Goal: Task Accomplishment & Management: Manage account settings

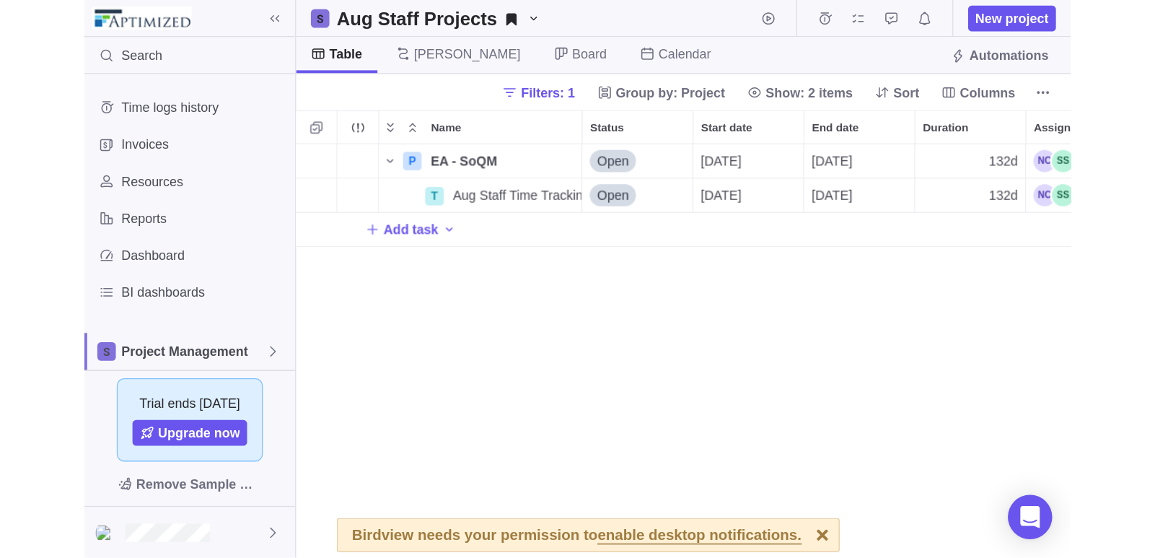
scroll to position [434, 979]
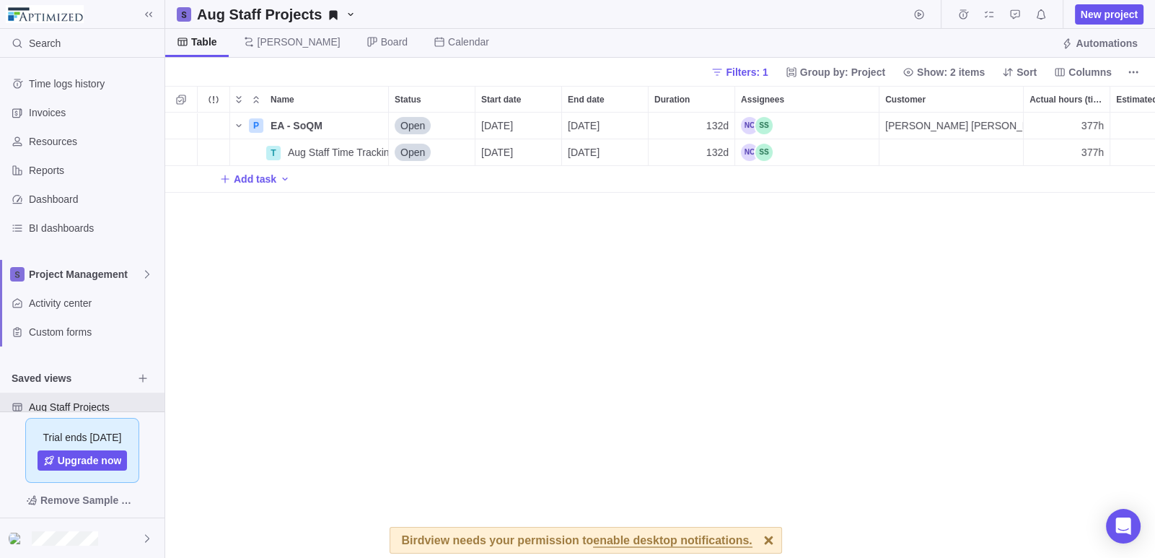
click at [193, 269] on div "P EA - SoQM Details Open [DATE] [DATE] 132d [PERSON_NAME] [PERSON_NAME] 377h 21…" at bounding box center [660, 336] width 990 height 446
click at [758, 72] on span "Filters: 1" at bounding box center [747, 72] width 42 height 14
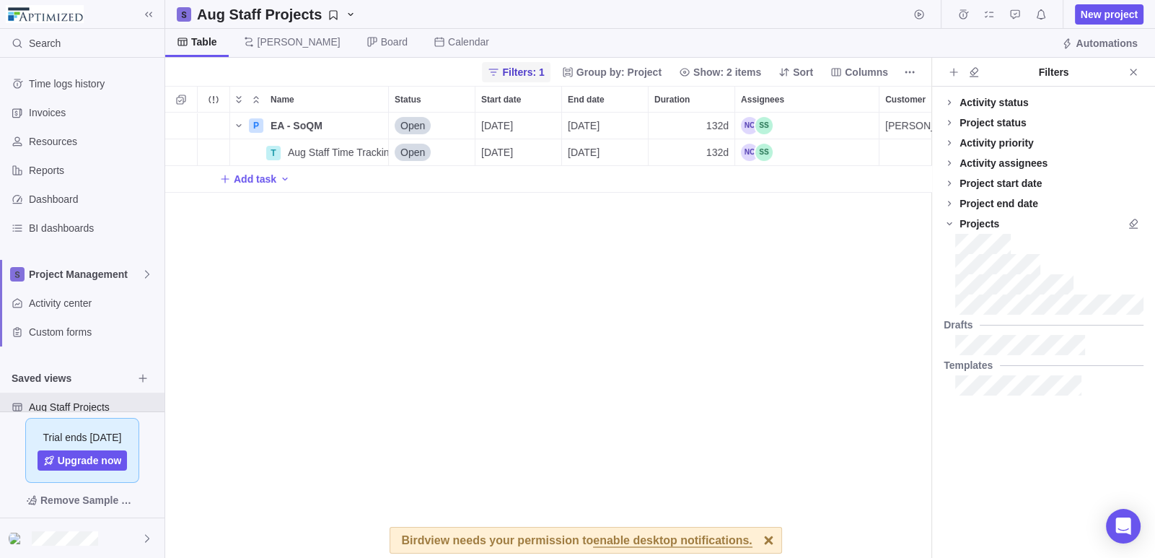
scroll to position [434, 756]
click at [948, 248] on div at bounding box center [950, 244] width 12 height 20
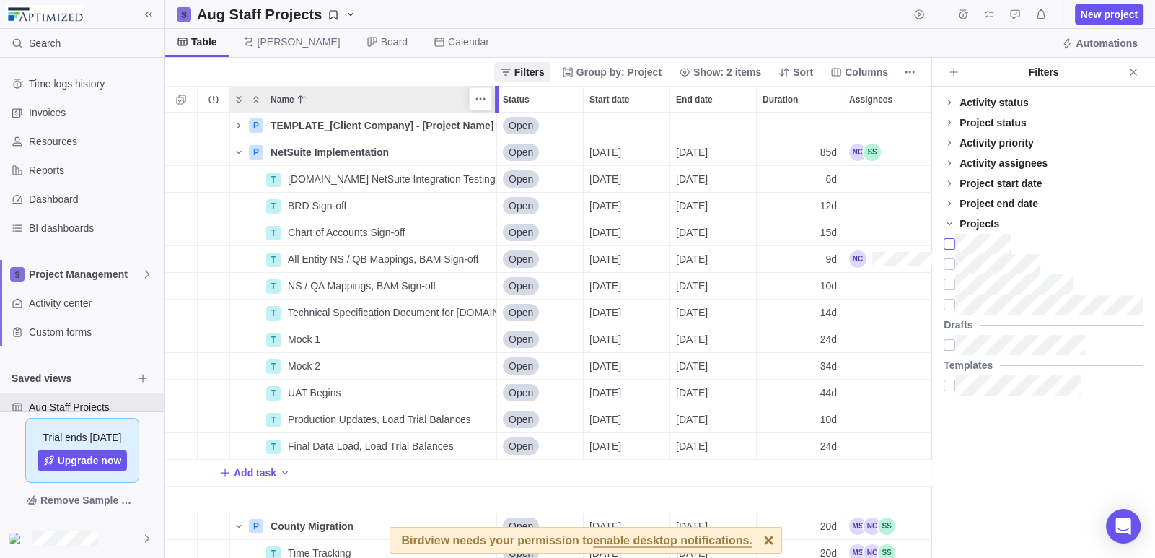
drag, startPoint x: 385, startPoint y: 95, endPoint x: 491, endPoint y: 85, distance: 106.6
click at [491, 86] on div "Name Status Start date End date Duration Assignees Customer Actual hours (timel…" at bounding box center [548, 322] width 766 height 472
click at [240, 149] on icon "Name" at bounding box center [239, 152] width 12 height 12
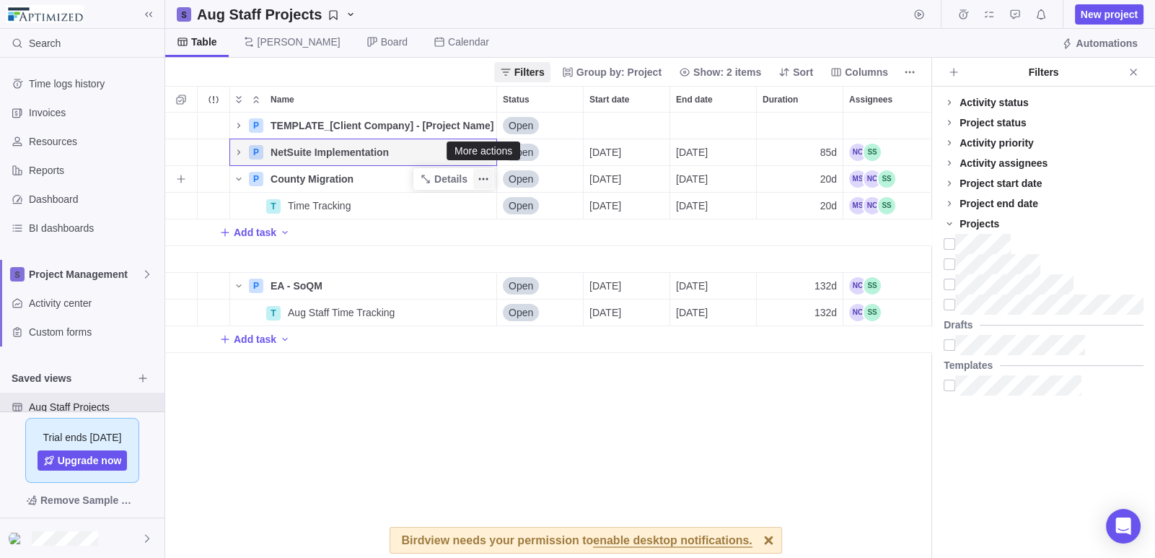
click at [489, 176] on icon "More actions" at bounding box center [484, 179] width 12 height 12
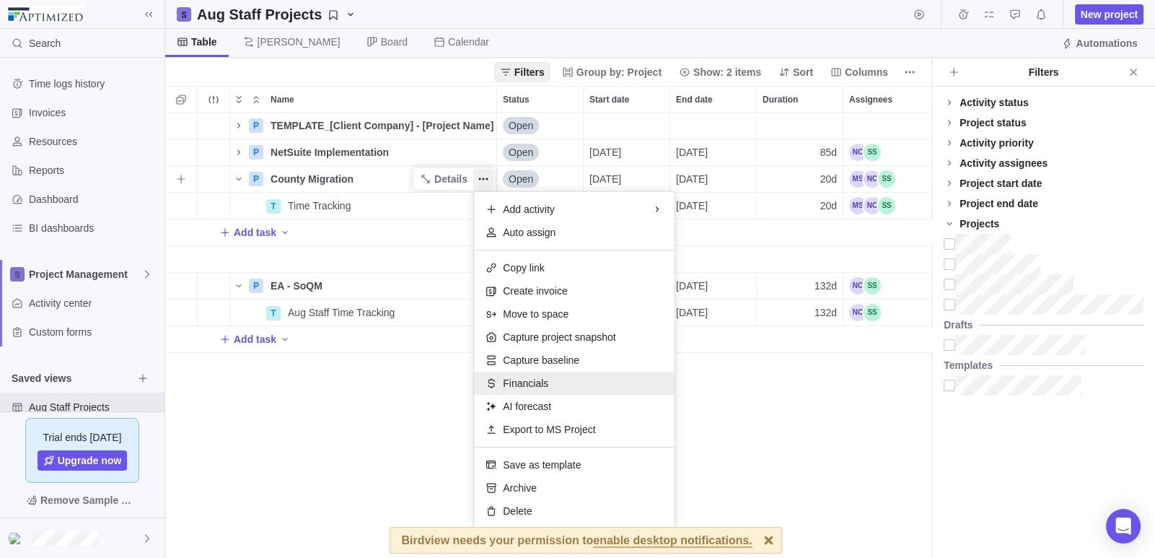
click at [521, 381] on span "Financials" at bounding box center [525, 383] width 45 height 14
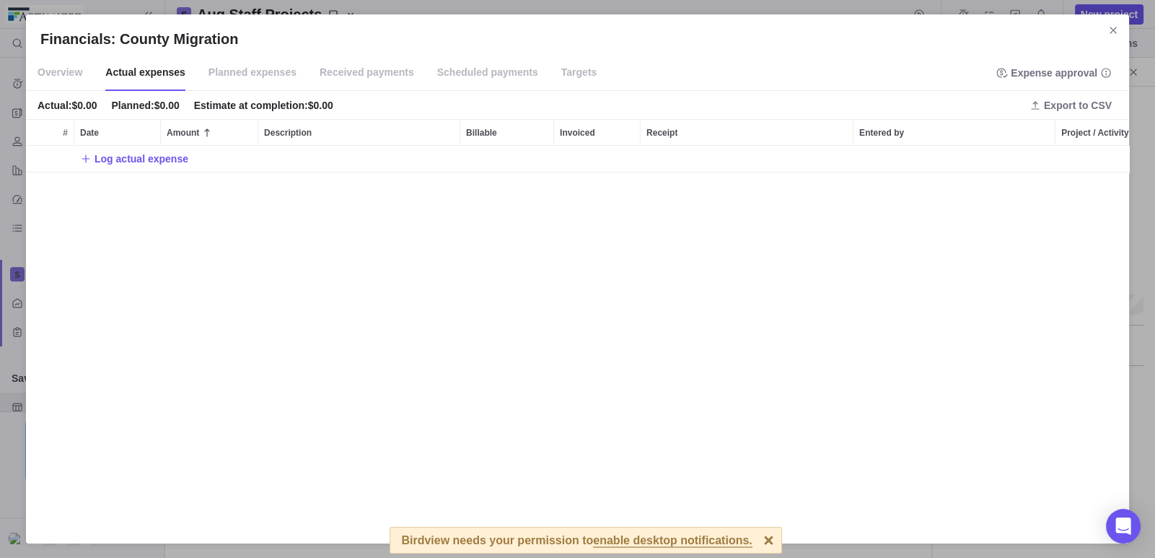
scroll to position [372, 1093]
click at [68, 75] on span "Overview" at bounding box center [60, 73] width 45 height 36
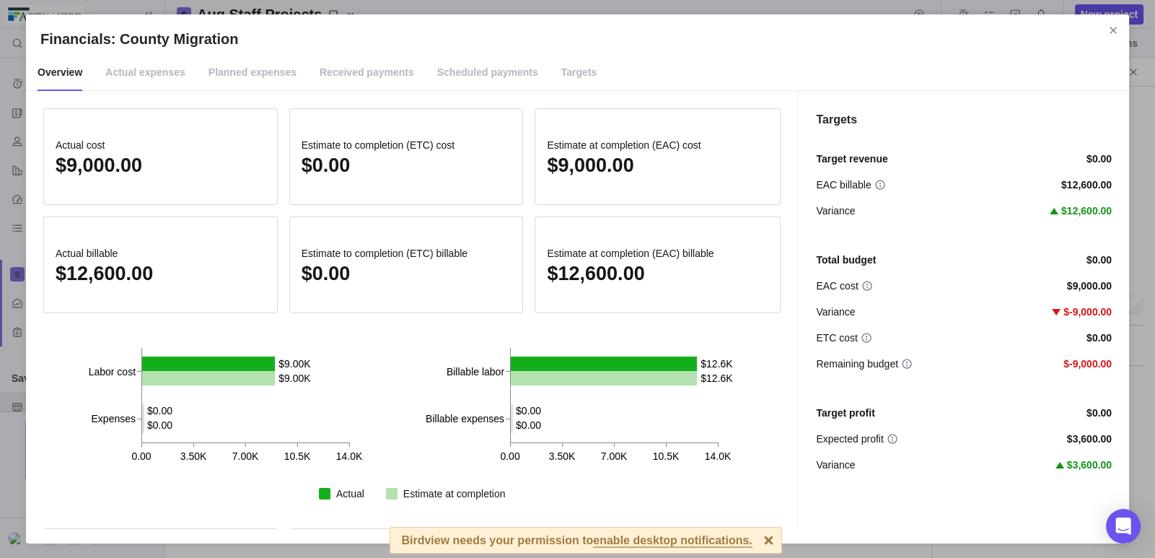
click at [561, 67] on span "Targets" at bounding box center [579, 73] width 36 height 36
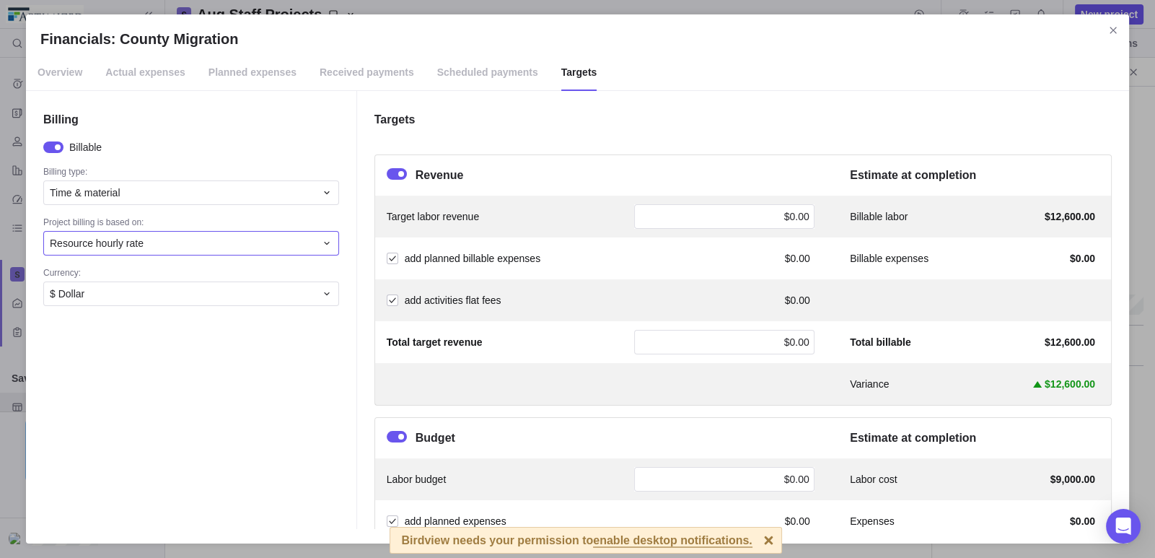
click at [125, 240] on span "Resource hourly rate" at bounding box center [97, 243] width 94 height 14
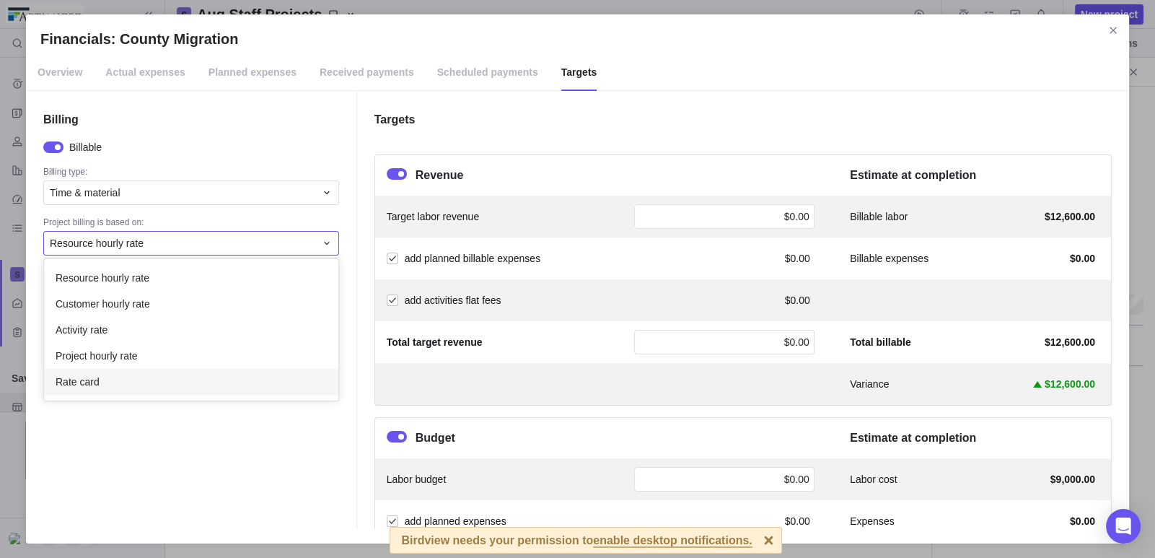
click at [105, 382] on div "Rate card" at bounding box center [191, 382] width 294 height 26
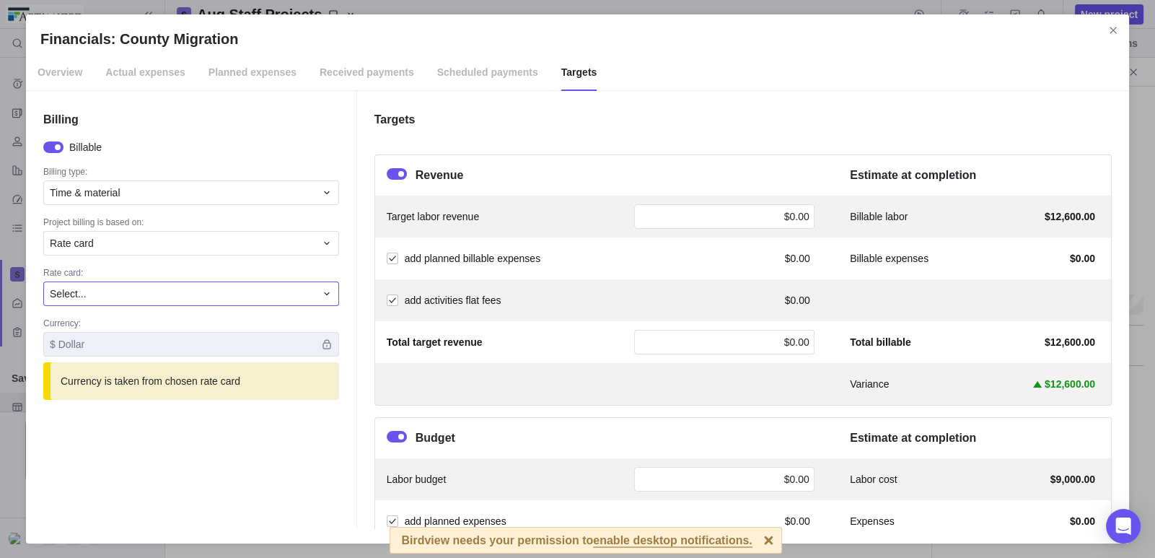
click at [131, 291] on div "Select..." at bounding box center [183, 293] width 266 height 14
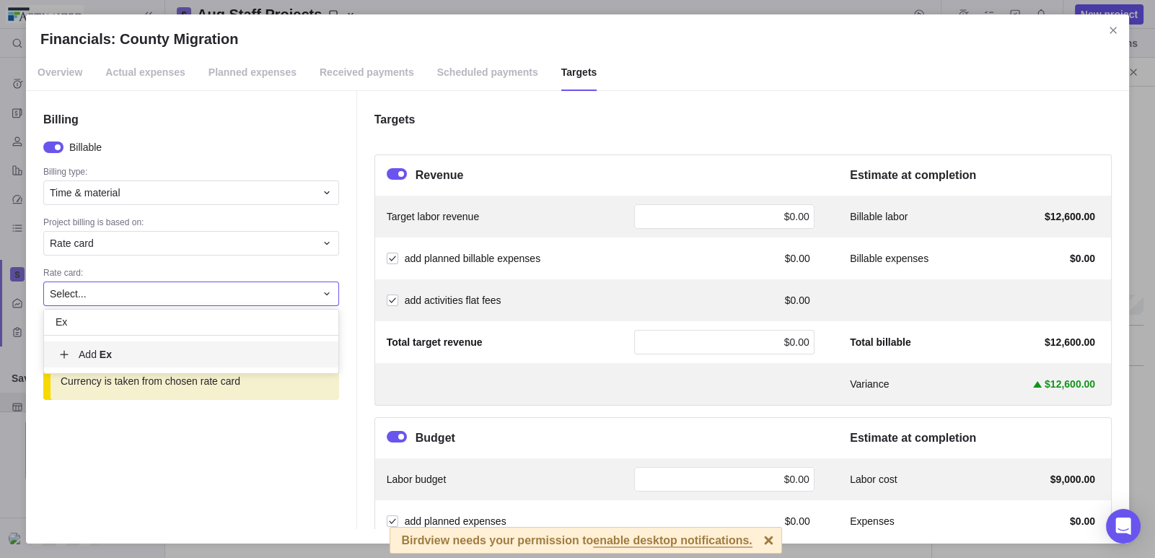
type input "E"
type input "Internal rate card Test"
click at [134, 351] on b "Internal rate card Test" at bounding box center [152, 355] width 105 height 12
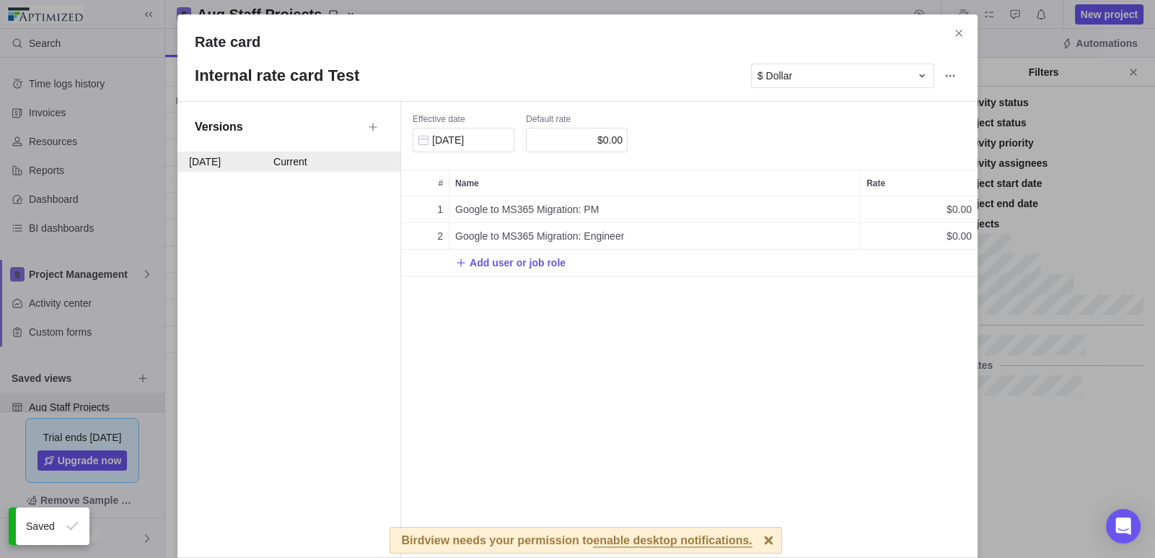
scroll to position [350, 566]
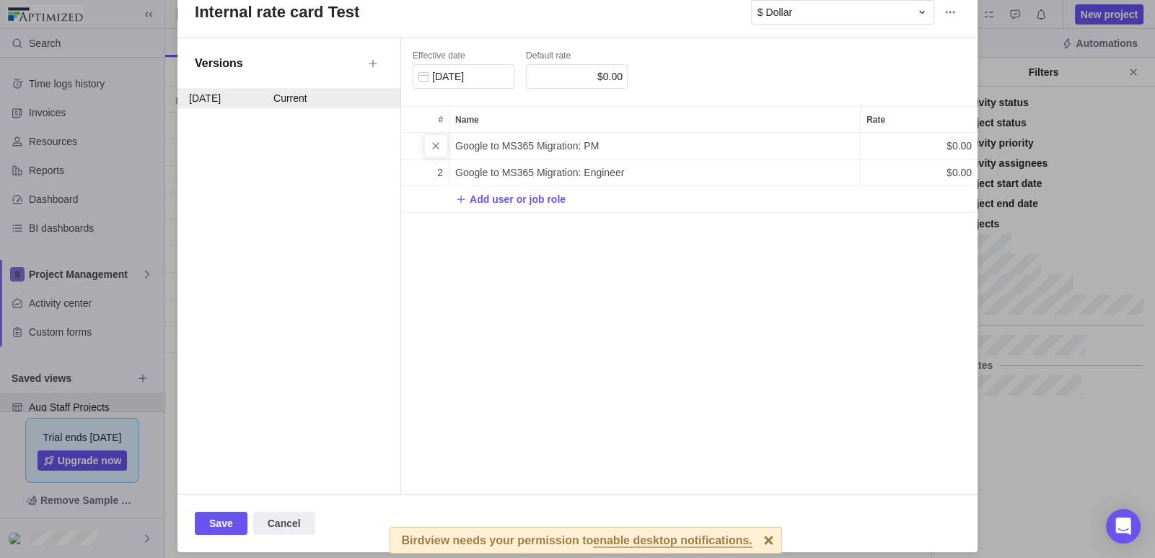
click at [607, 148] on div "Google to MS365 Migration: PM" at bounding box center [655, 146] width 411 height 26
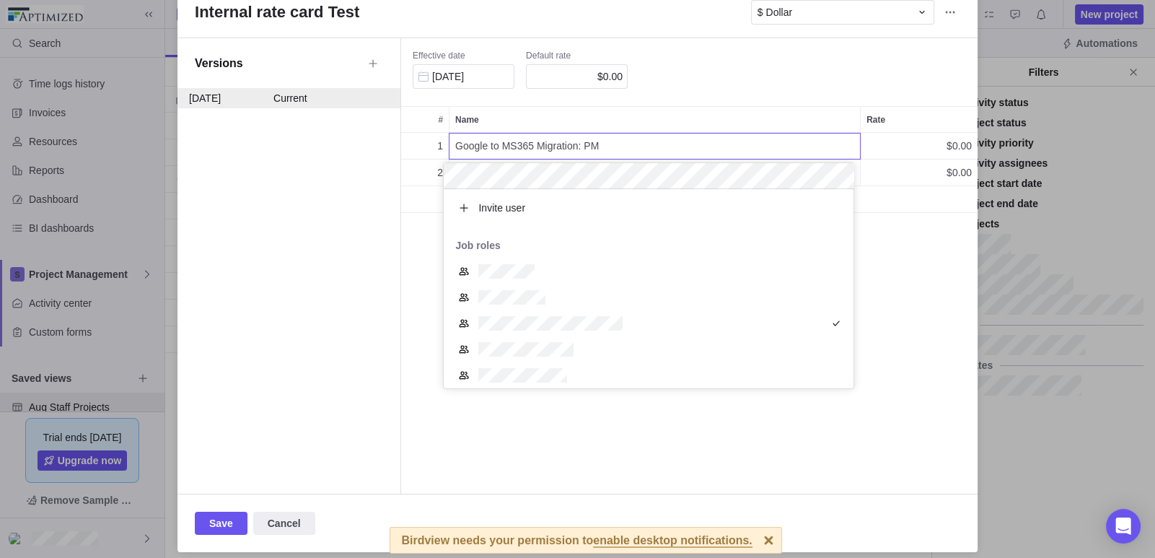
scroll to position [188, 399]
click at [411, 244] on div "Rate card Internal rate card Test $ Dollar Versions [DATE] Current Effective da…" at bounding box center [577, 279] width 1155 height 558
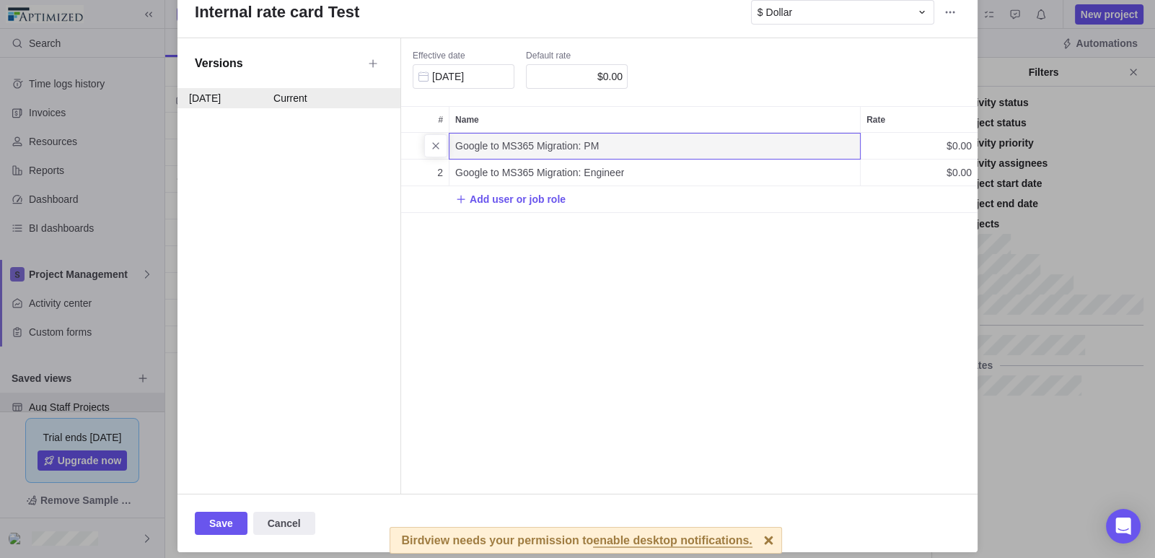
click at [956, 146] on span "$0.00" at bounding box center [959, 146] width 25 height 14
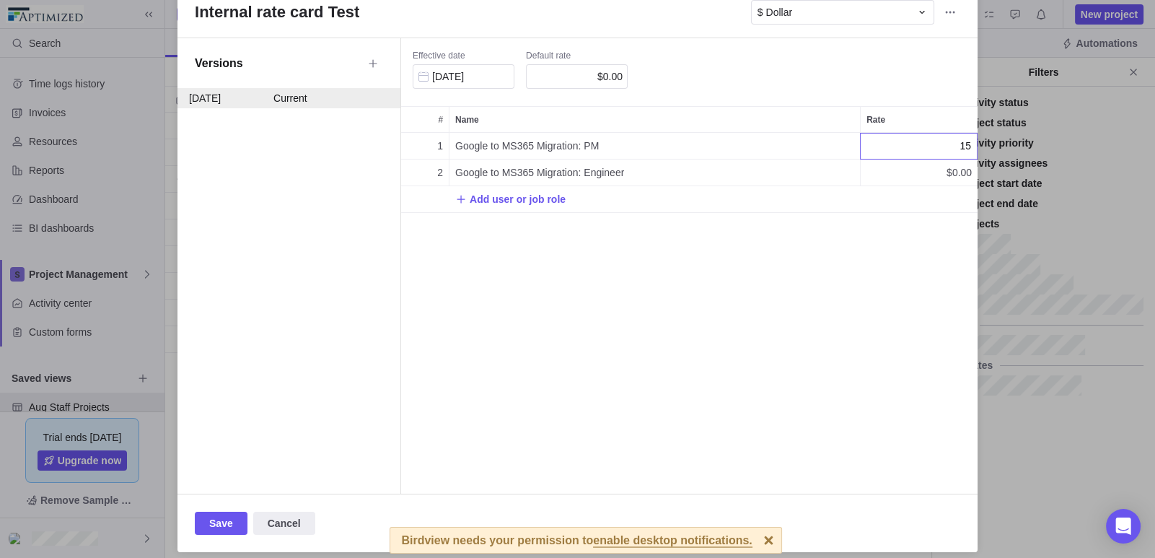
type input "150"
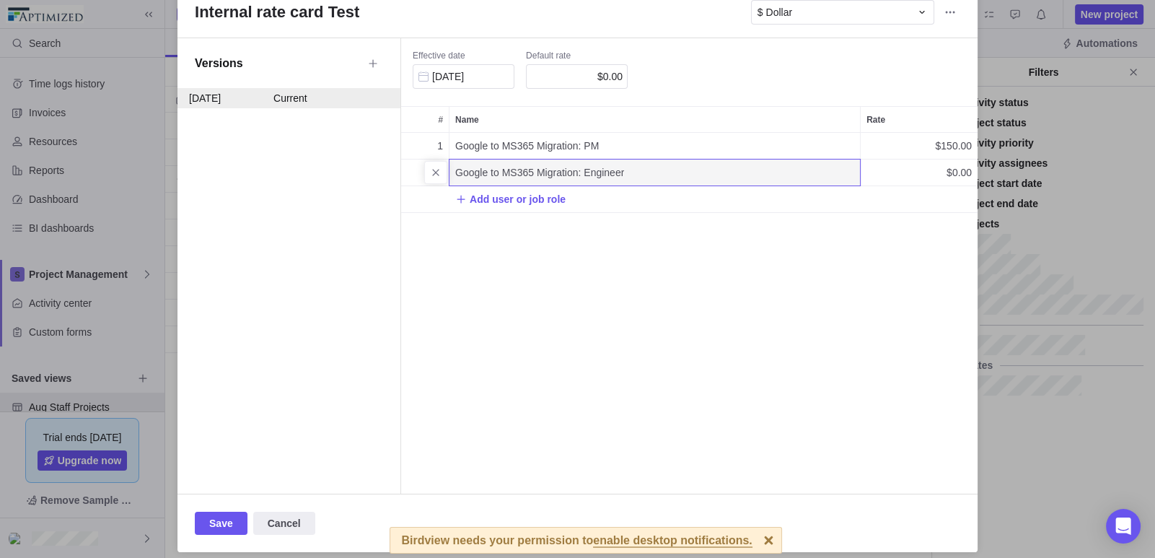
click at [947, 167] on span "$0.00" at bounding box center [959, 172] width 25 height 14
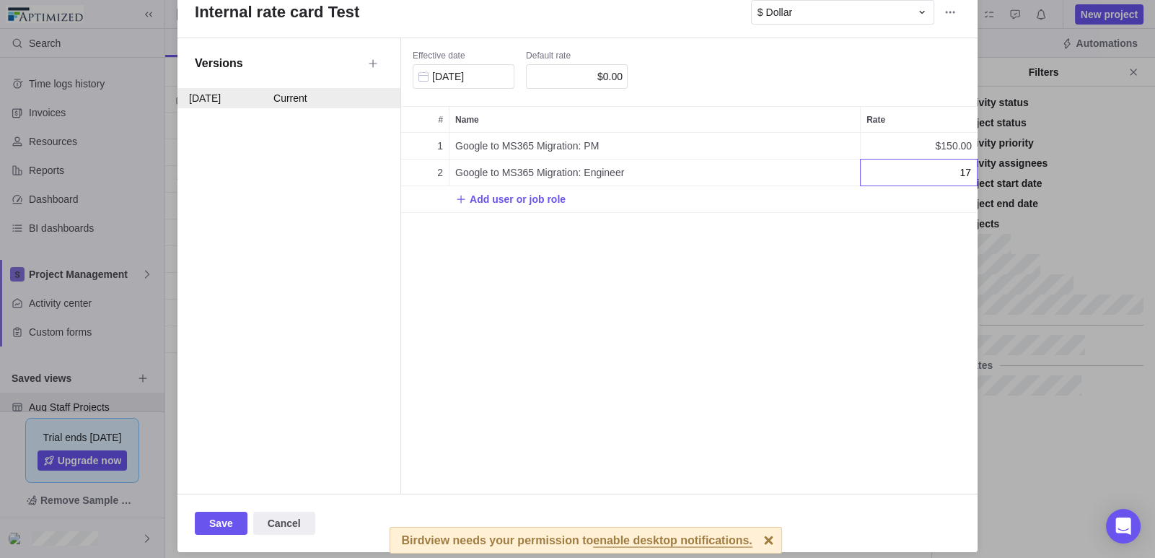
type input "175"
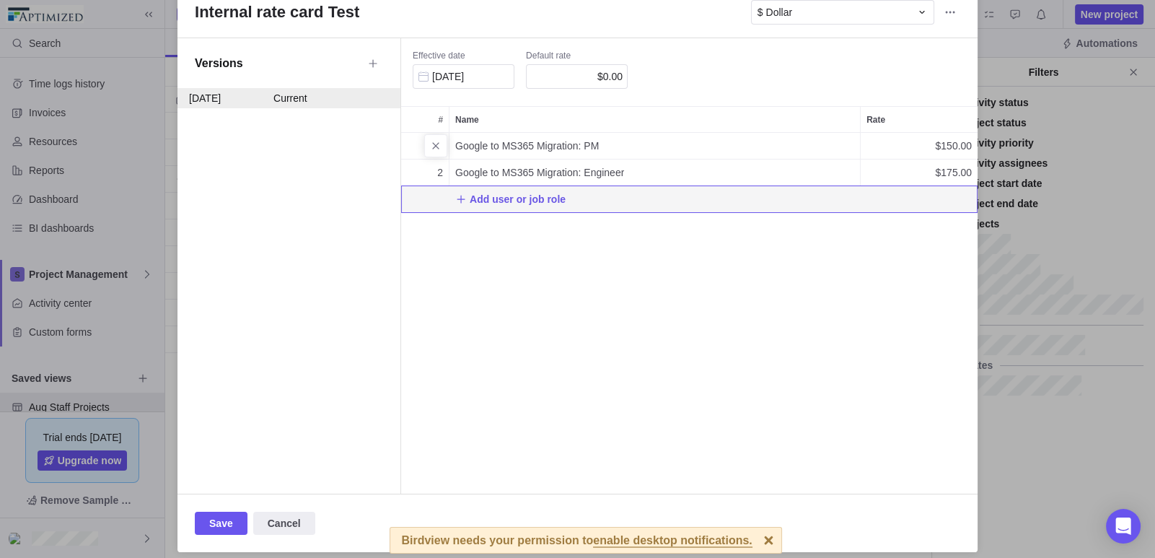
click at [587, 147] on span "Google to MS365 Migration: PM" at bounding box center [527, 146] width 144 height 14
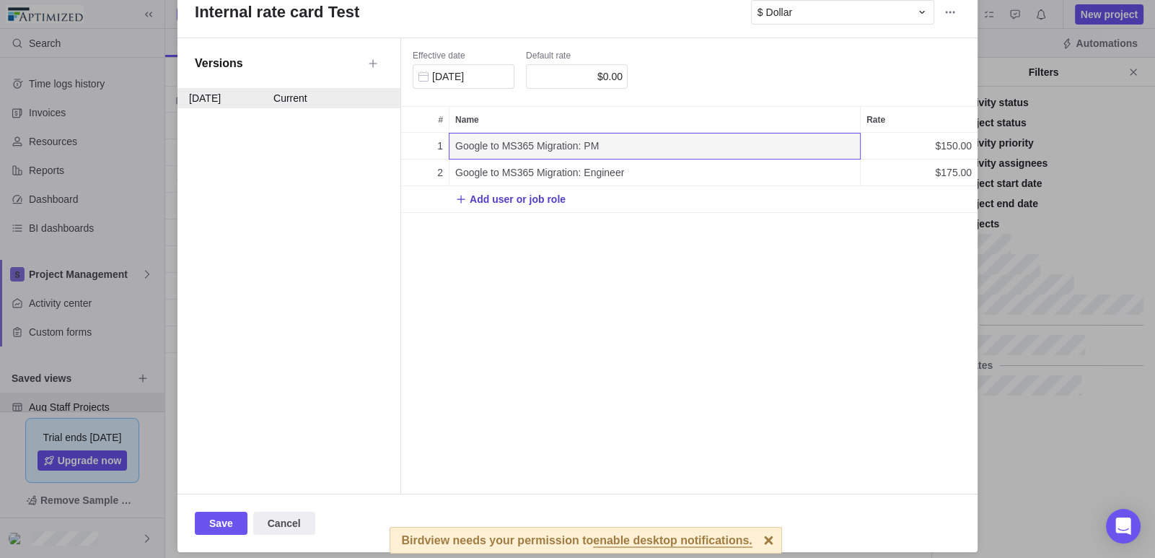
click at [489, 193] on span "Add user or job role" at bounding box center [518, 199] width 96 height 14
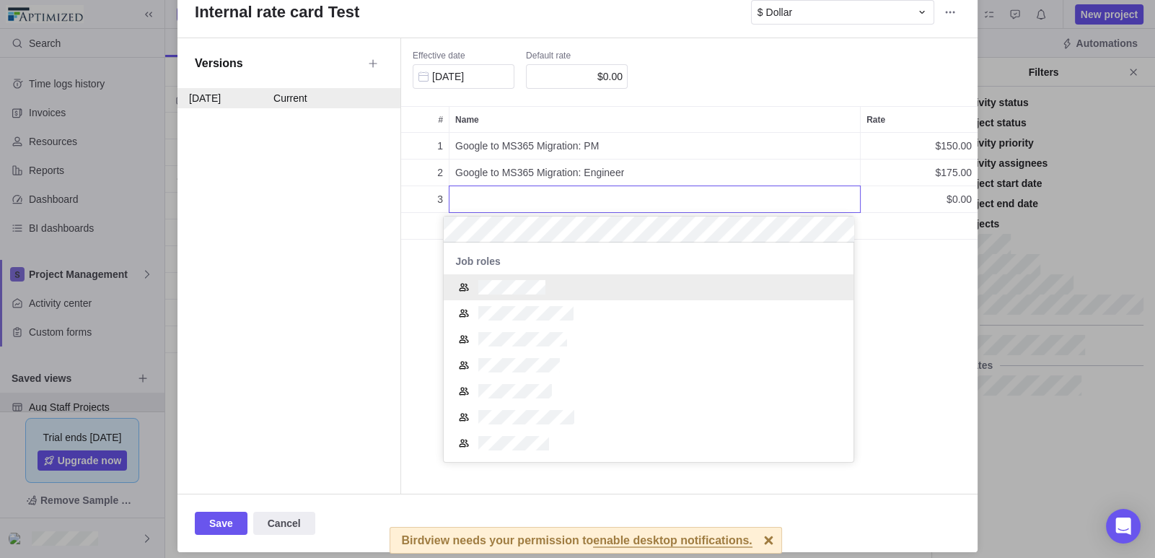
scroll to position [52, 399]
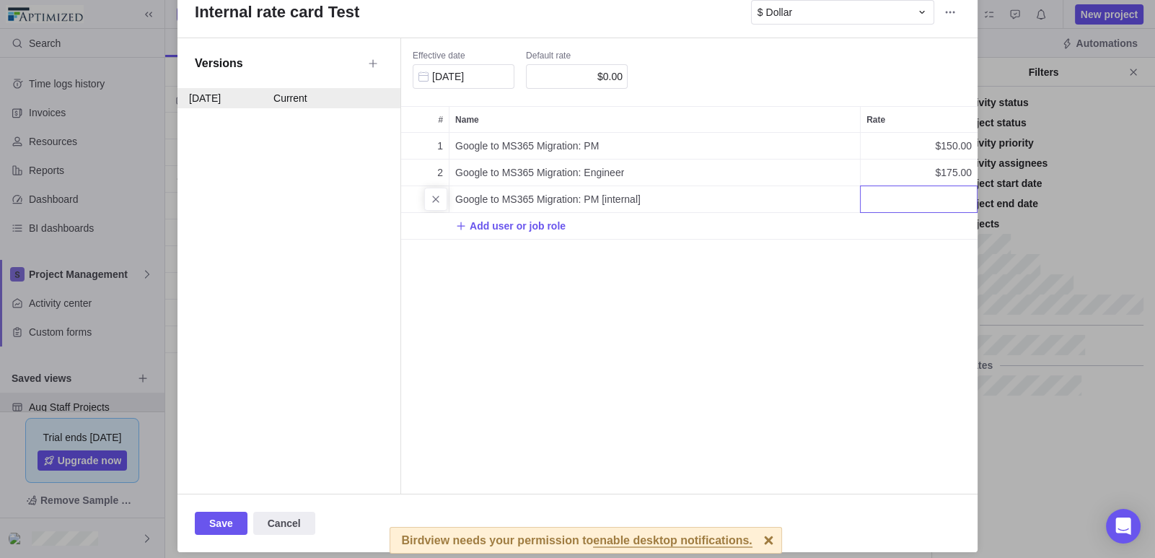
click at [498, 229] on div "Rate card Internal rate card Test $ Dollar Versions [DATE] Current Effective da…" at bounding box center [577, 279] width 1155 height 558
click at [505, 222] on span "Add user or job role" at bounding box center [518, 226] width 96 height 14
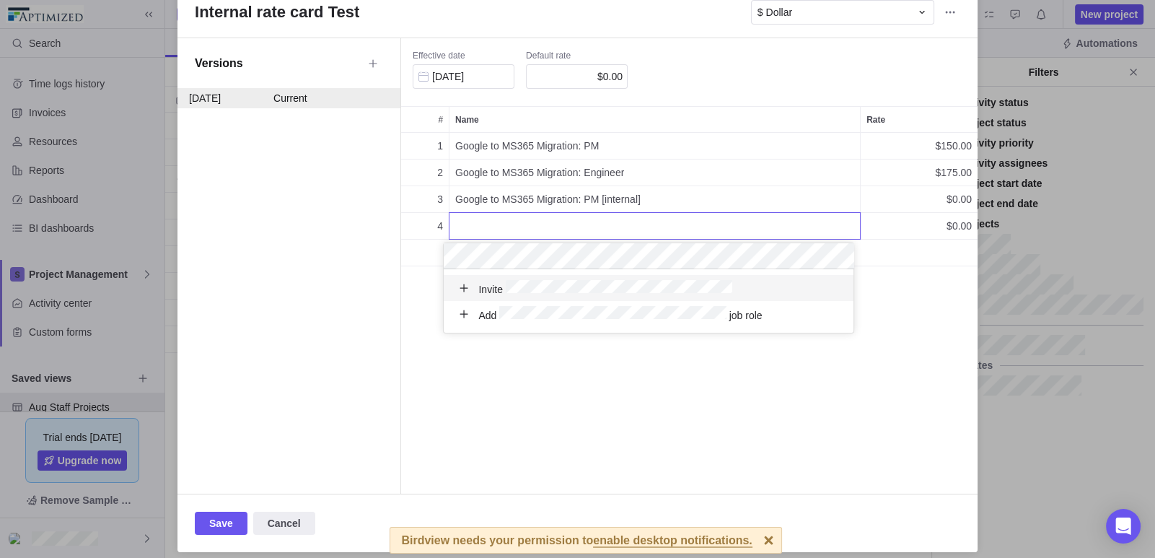
click at [714, 381] on div "Rate card Internal rate card Test $ Dollar Versions [DATE] Current Effective da…" at bounding box center [577, 279] width 1155 height 558
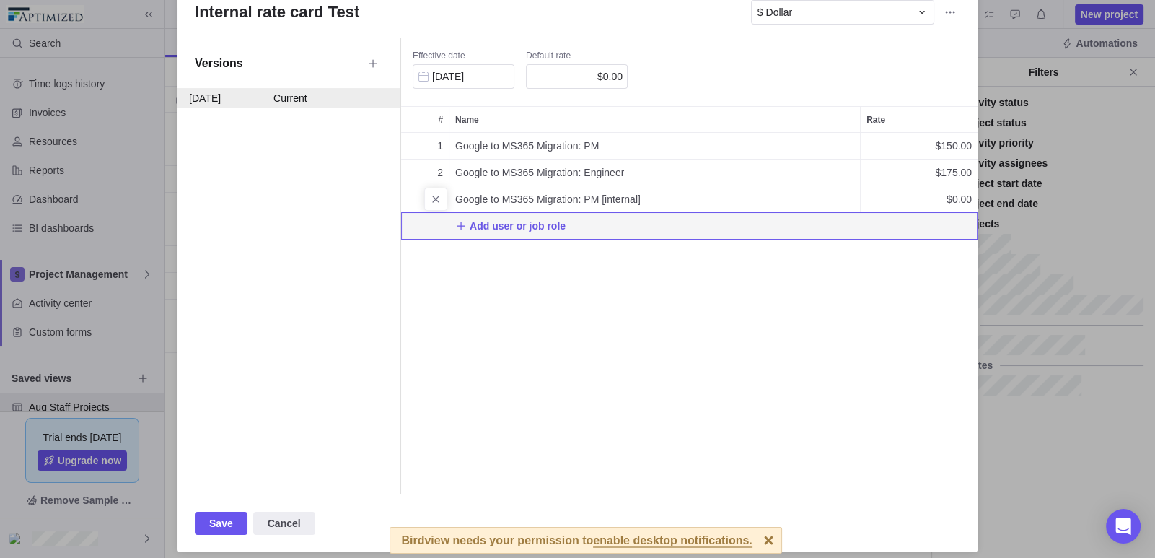
click at [575, 197] on span "Google to MS365 Migration: PM [internal]" at bounding box center [547, 199] width 185 height 14
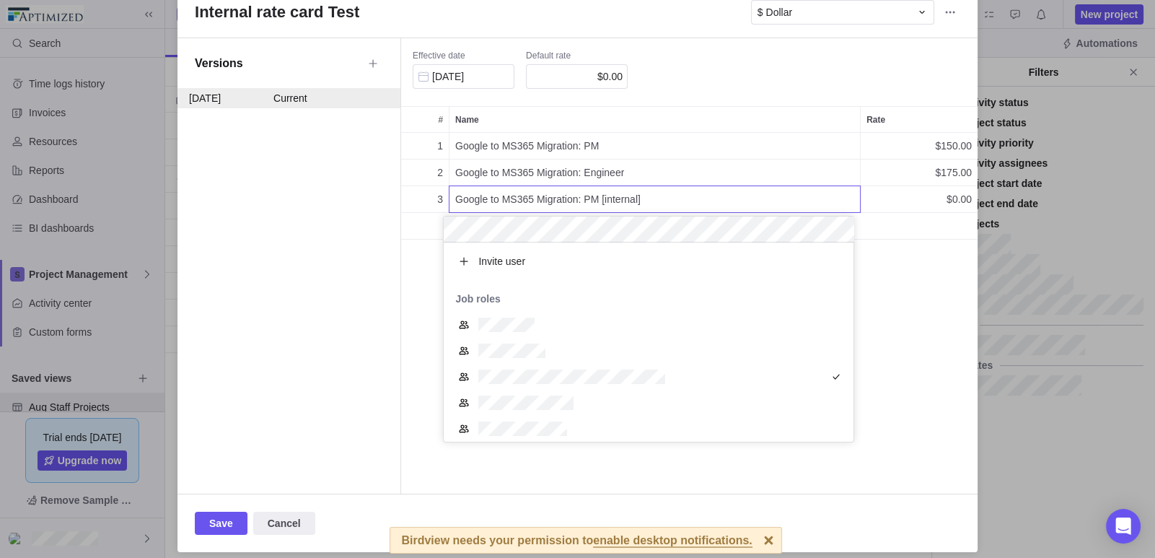
scroll to position [188, 399]
click at [603, 193] on span "Google to MS365 Migration: PM [internal]" at bounding box center [547, 199] width 185 height 14
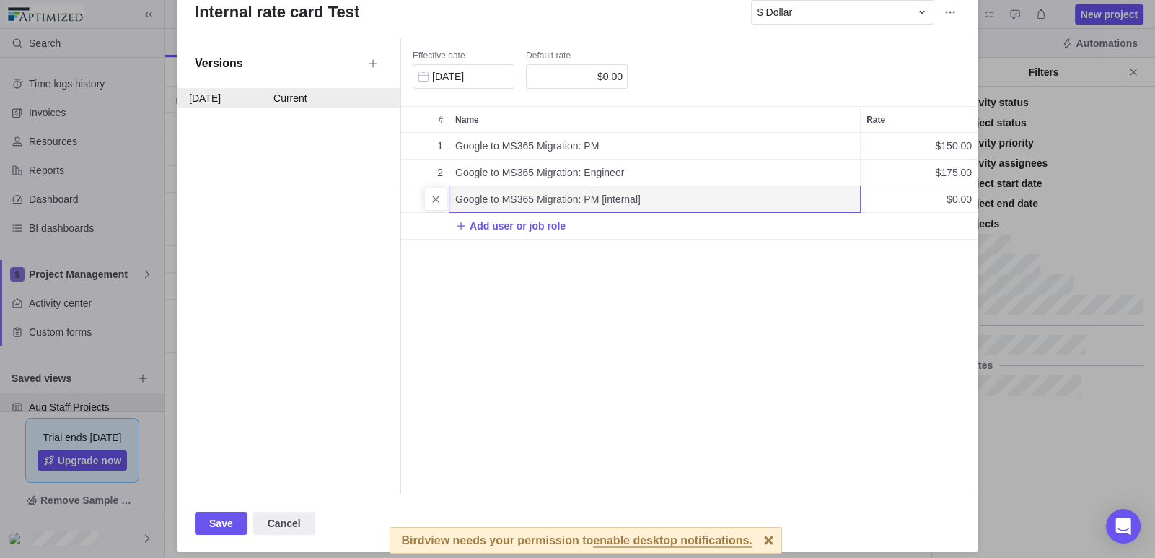
click at [635, 192] on span "Google to MS365 Migration: PM [internal]" at bounding box center [547, 199] width 185 height 14
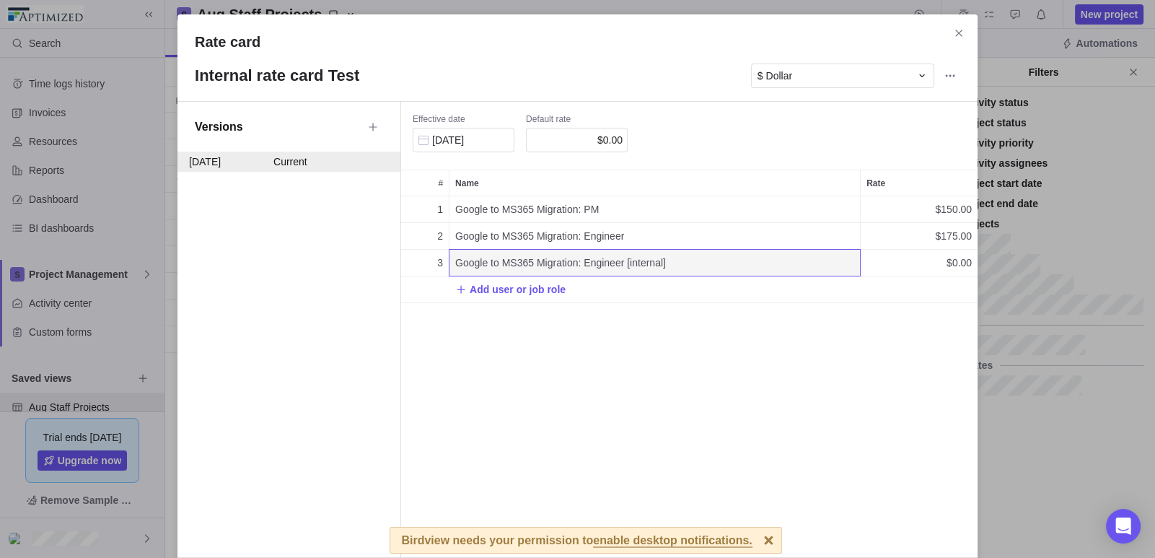
scroll to position [71, 0]
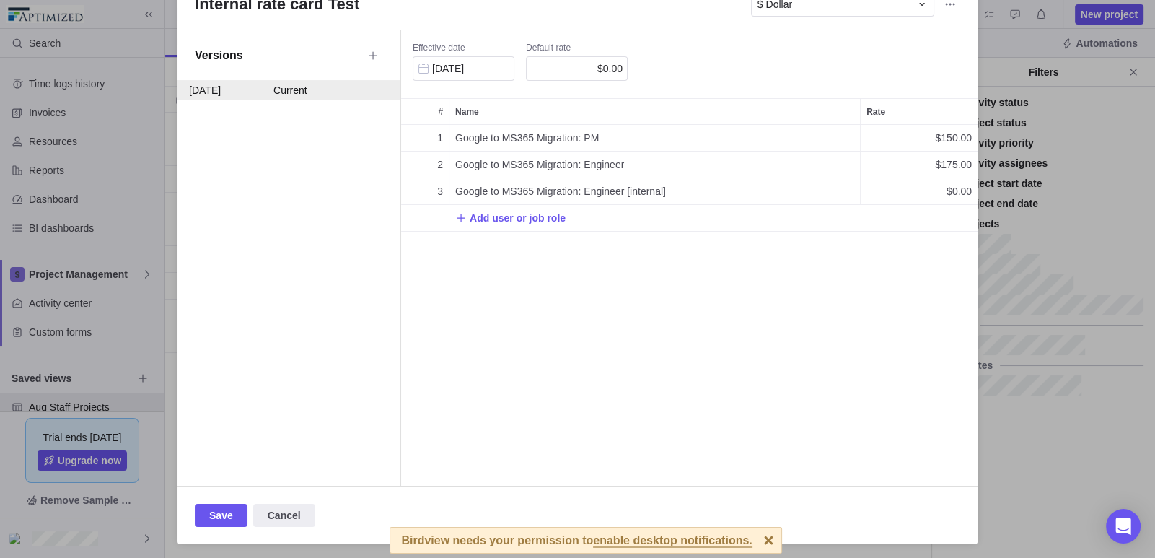
click at [758, 537] on div at bounding box center [768, 540] width 25 height 25
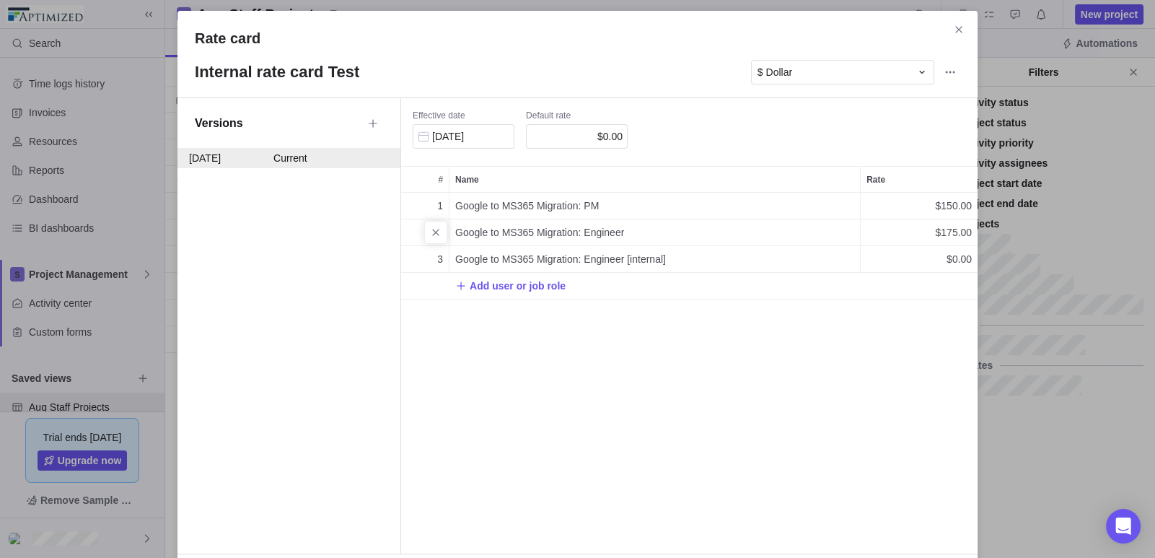
scroll to position [0, 0]
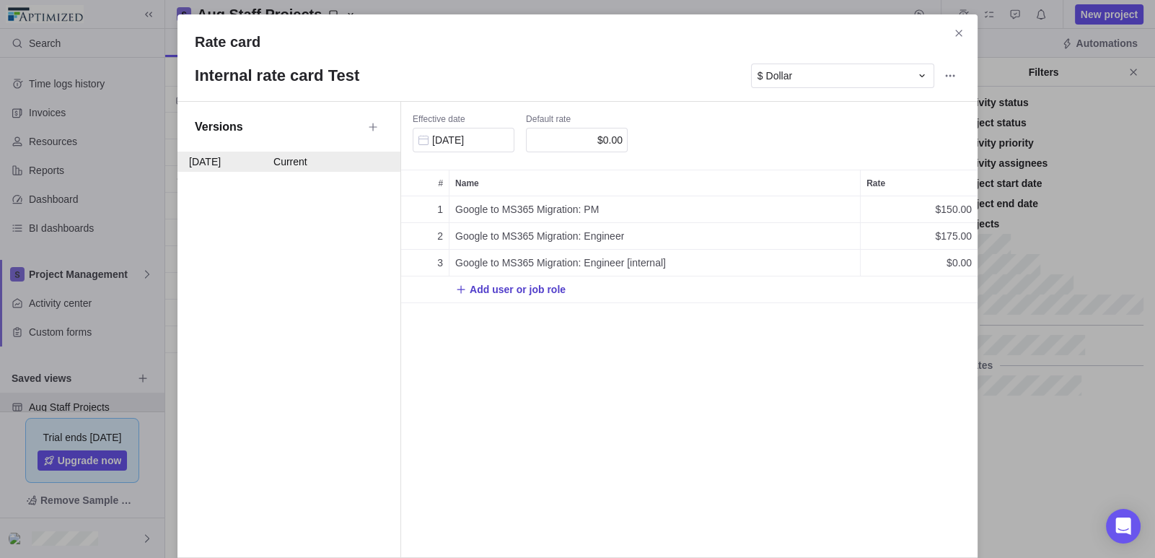
click at [498, 289] on span "Add user or job role" at bounding box center [518, 289] width 96 height 14
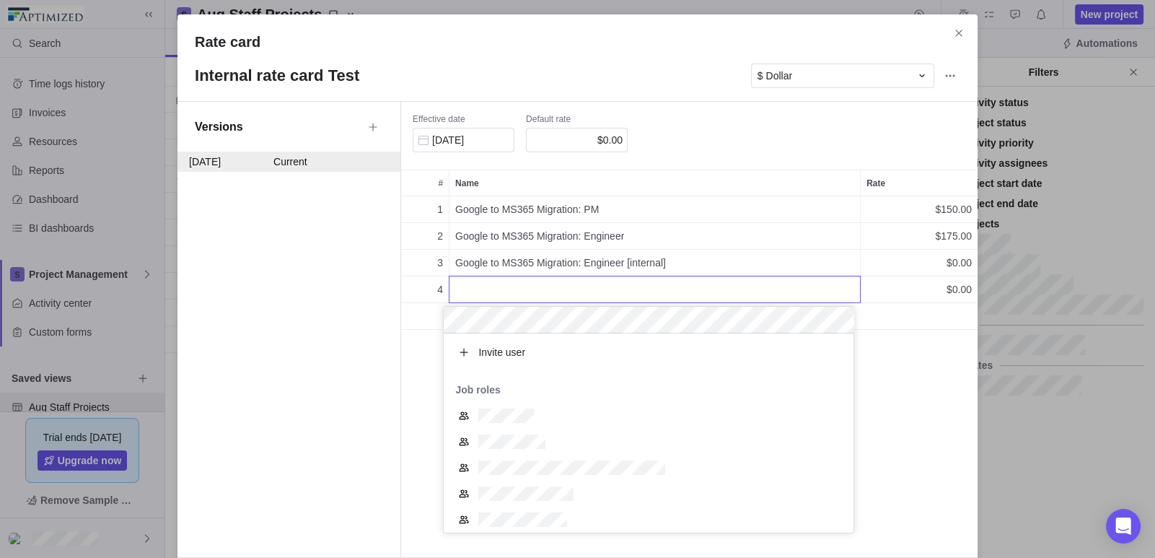
scroll to position [188, 399]
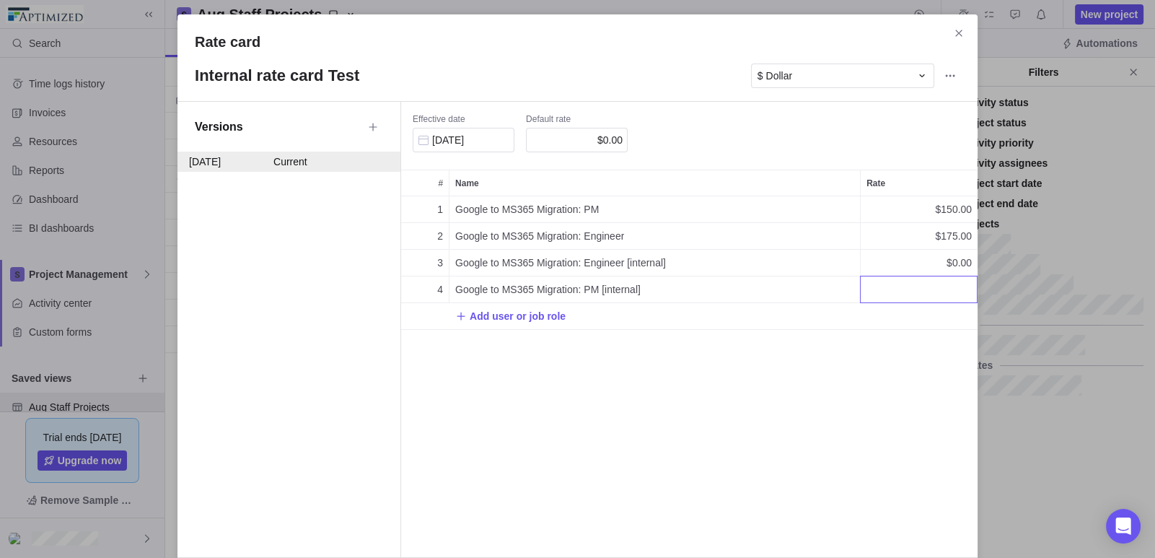
click at [543, 399] on div "Rate card Internal rate card Test $ Dollar Versions [DATE] Current Effective da…" at bounding box center [577, 279] width 1155 height 558
click at [955, 266] on span "$0.00" at bounding box center [959, 262] width 25 height 14
type input "5"
type input "75"
click at [913, 325] on div "Rate card Internal rate card Test $ Dollar Versions [DATE] Current Effective da…" at bounding box center [577, 279] width 1155 height 558
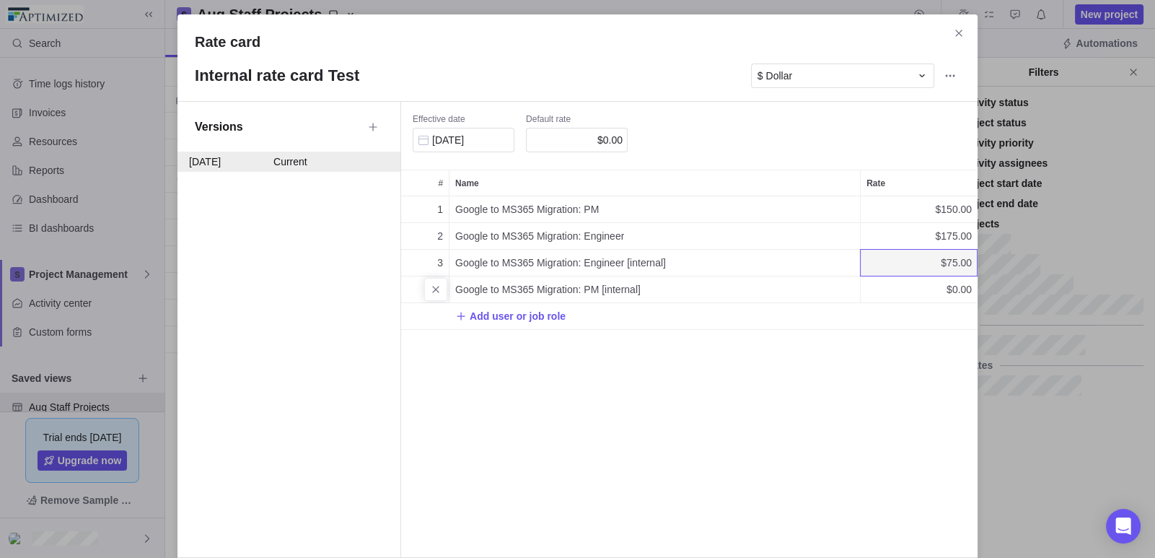
click at [948, 285] on span "$0.00" at bounding box center [959, 289] width 25 height 14
type input "50"
click at [719, 458] on div "Rate card Internal rate card Test $ Dollar Versions [DATE] Current Effective da…" at bounding box center [577, 279] width 1155 height 558
click at [955, 35] on icon "Close" at bounding box center [958, 33] width 6 height 6
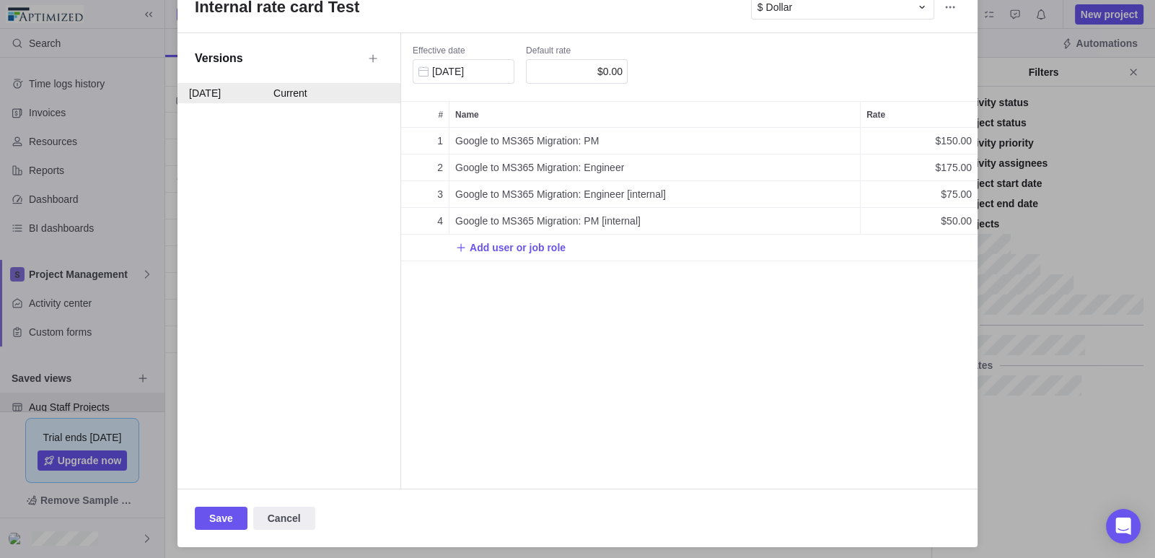
scroll to position [71, 0]
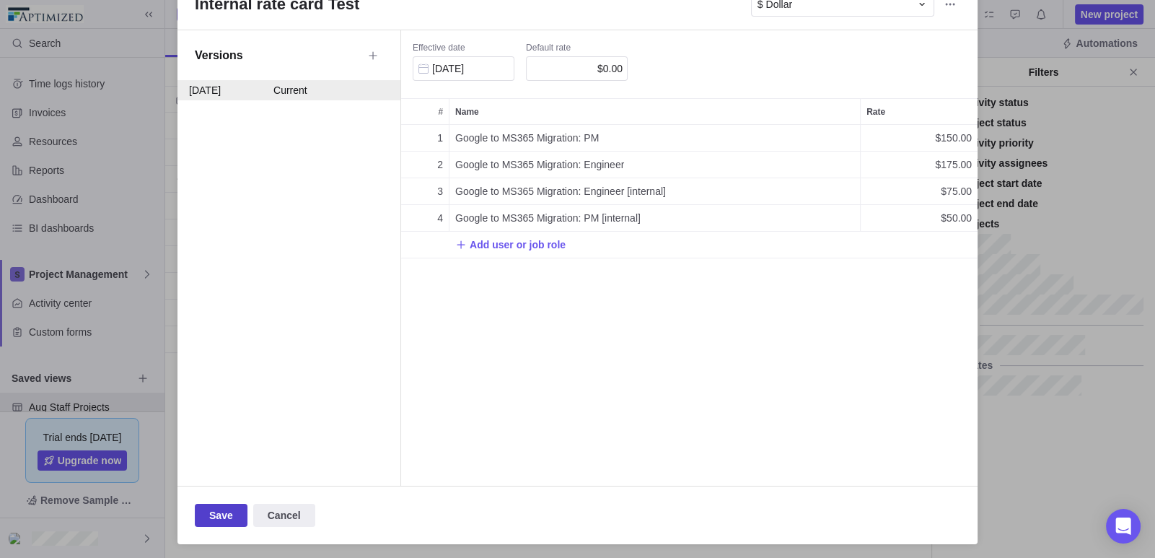
click at [216, 508] on span "Save" at bounding box center [221, 515] width 24 height 17
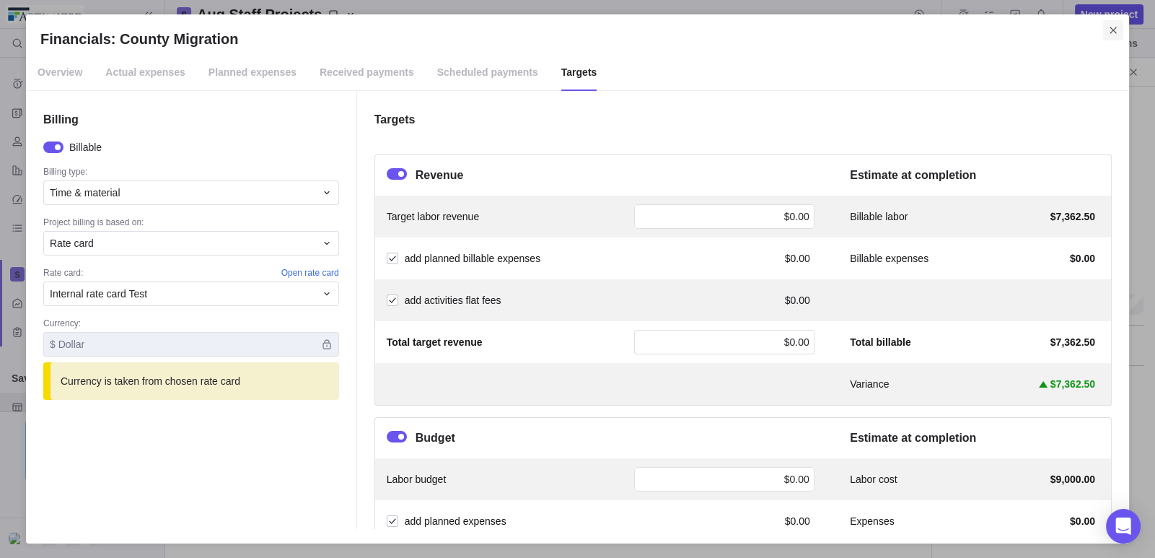
click at [1112, 30] on icon "Close" at bounding box center [1114, 31] width 12 height 12
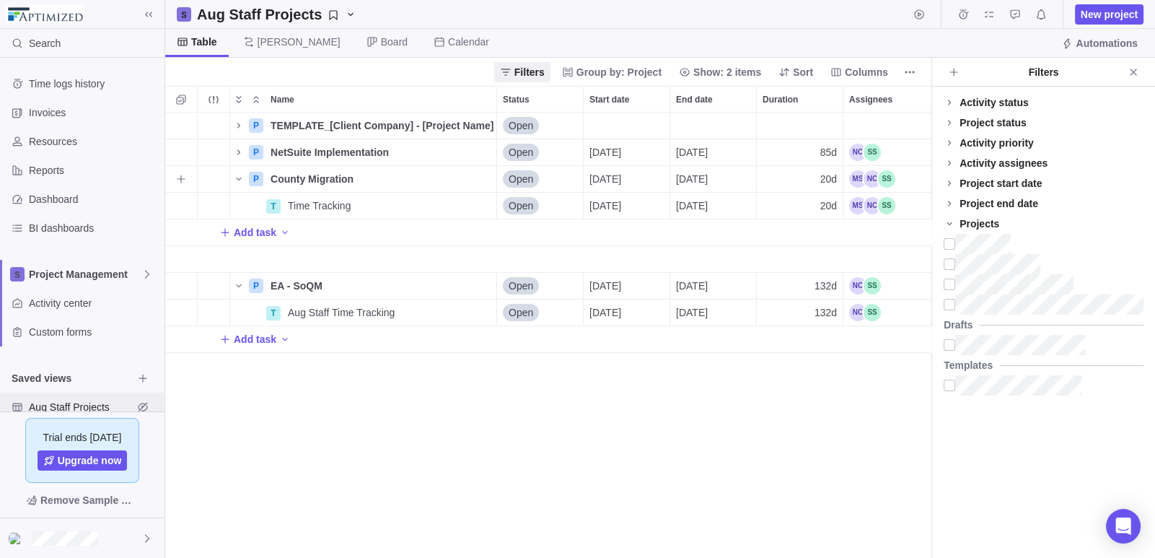
scroll to position [79, 0]
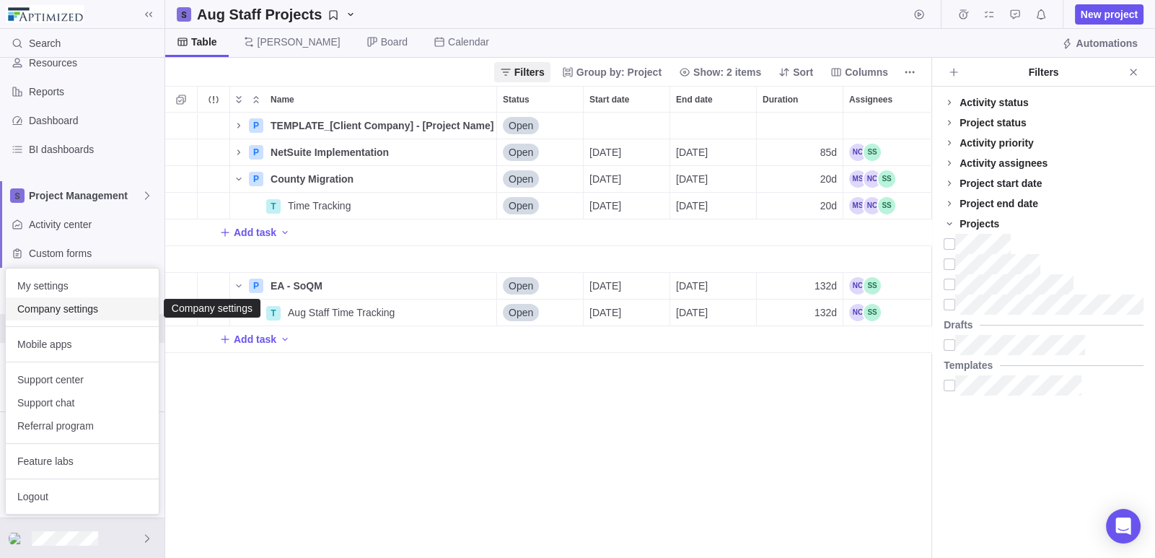
click at [92, 311] on span "Company settings" at bounding box center [82, 309] width 130 height 14
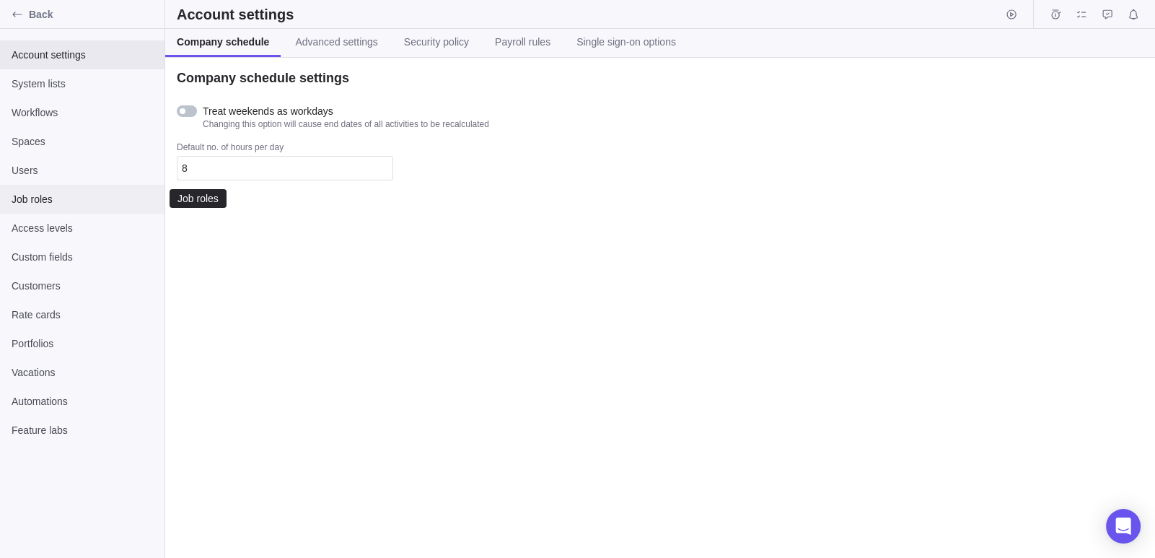
click at [65, 198] on span "Job roles" at bounding box center [82, 199] width 141 height 14
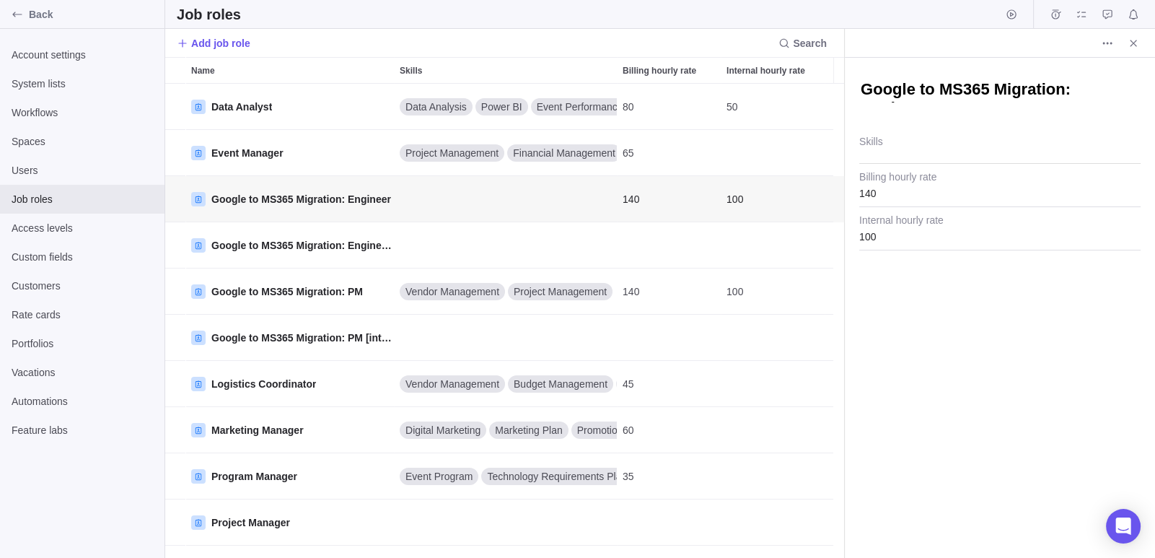
scroll to position [12, 11]
click at [1143, 38] on span "Close" at bounding box center [1134, 43] width 20 height 20
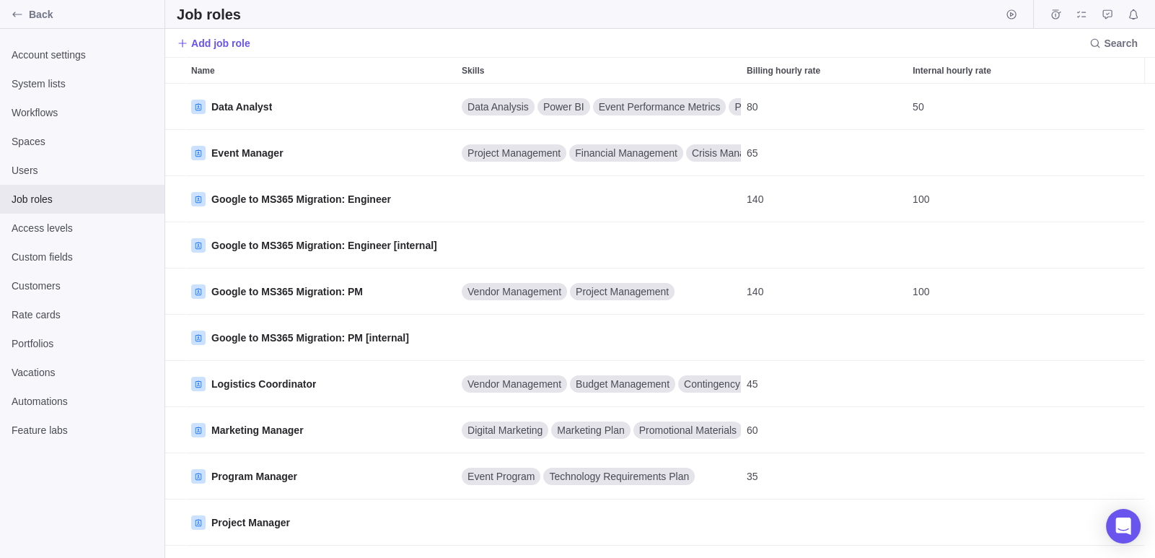
scroll to position [463, 979]
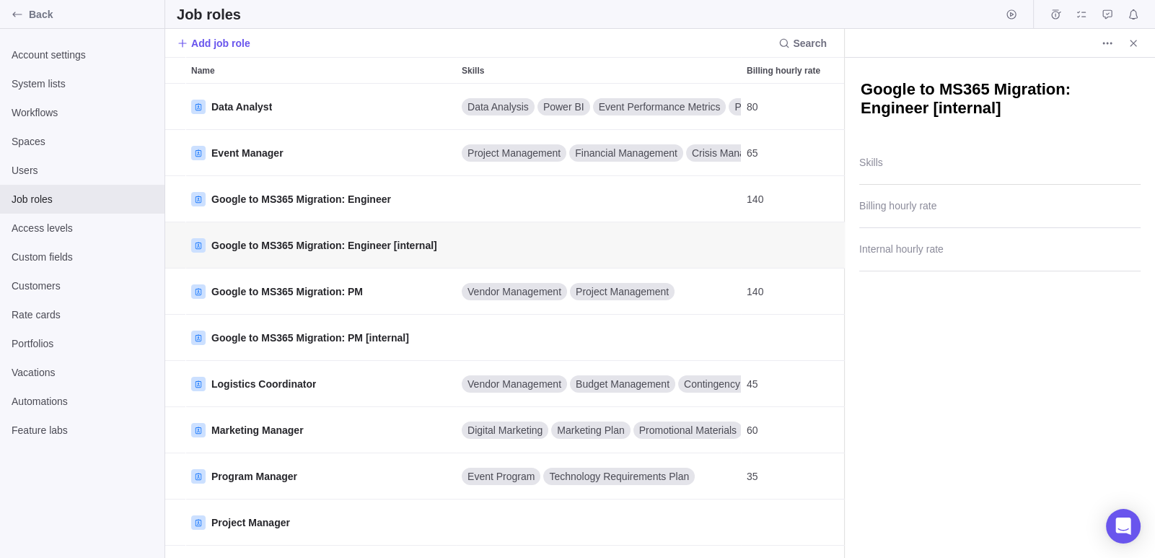
scroll to position [12, 11]
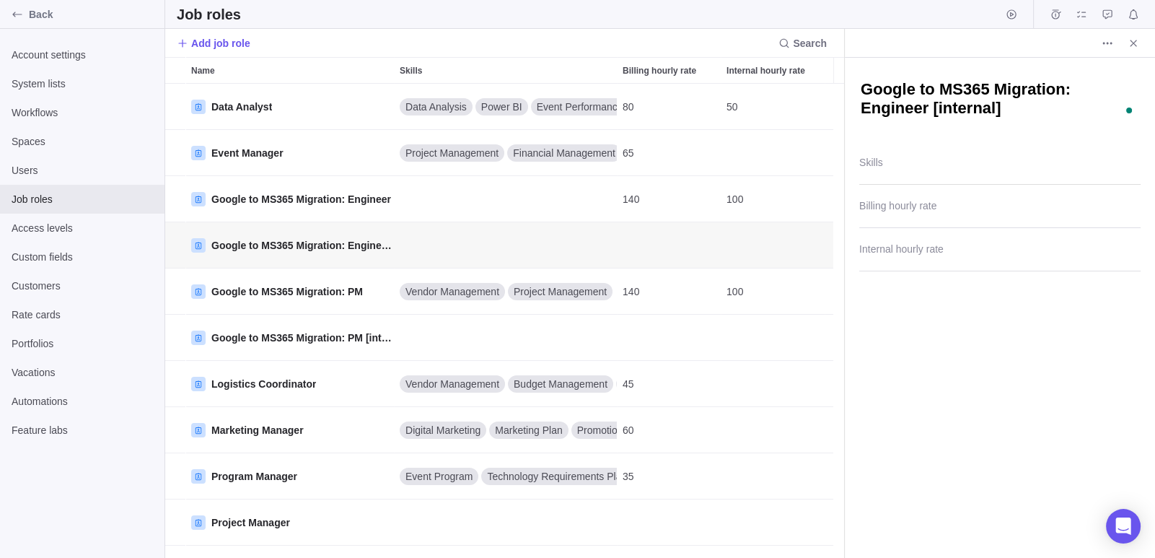
click at [929, 113] on textarea "Google to MS365 Migration: Engineer [internal]" at bounding box center [999, 101] width 281 height 45
drag, startPoint x: 978, startPoint y: 108, endPoint x: 763, endPoint y: 89, distance: 215.9
click at [763, 89] on div "Job roles Add job role Search Name Skills Billing hourly rate Internal hourly r…" at bounding box center [660, 279] width 990 height 558
type textarea "x"
click at [1108, 40] on icon "More actions" at bounding box center [1108, 44] width 12 height 12
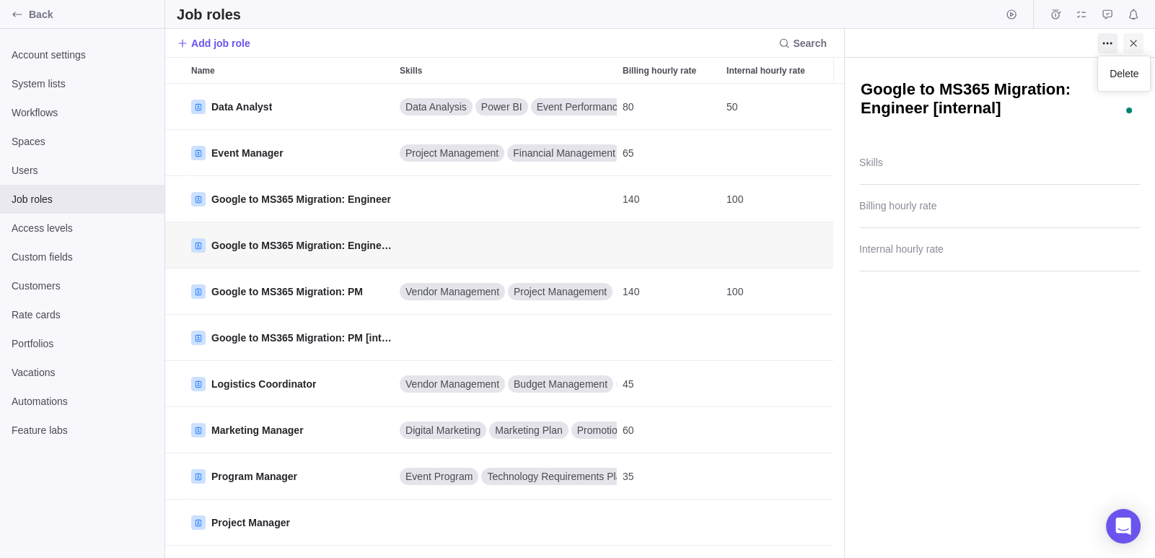
click at [1129, 39] on body "Back Account settings System lists Workflows Spaces Users Job roles Access leve…" at bounding box center [577, 279] width 1155 height 558
click at [1133, 38] on icon "Close" at bounding box center [1134, 44] width 12 height 12
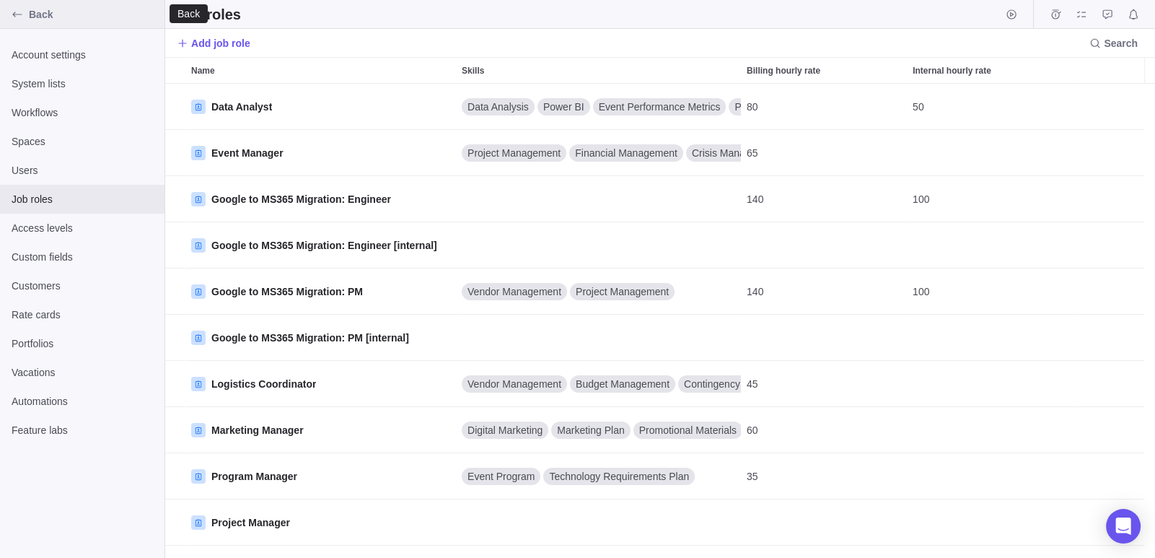
click at [27, 15] on div "Back" at bounding box center [17, 14] width 23 height 23
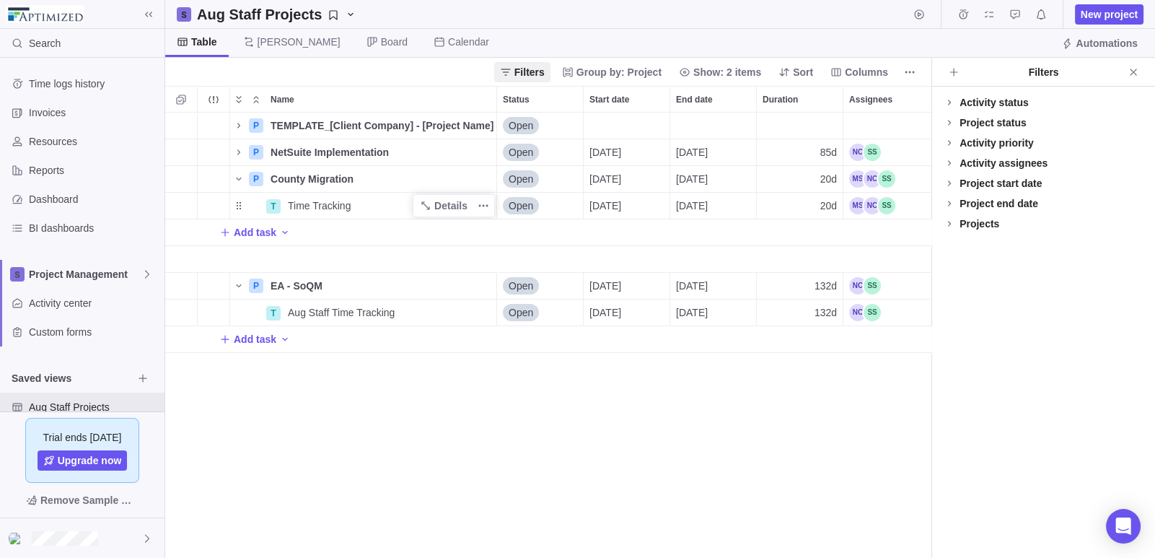
scroll to position [434, 756]
click at [487, 175] on icon "More actions" at bounding box center [484, 179] width 12 height 12
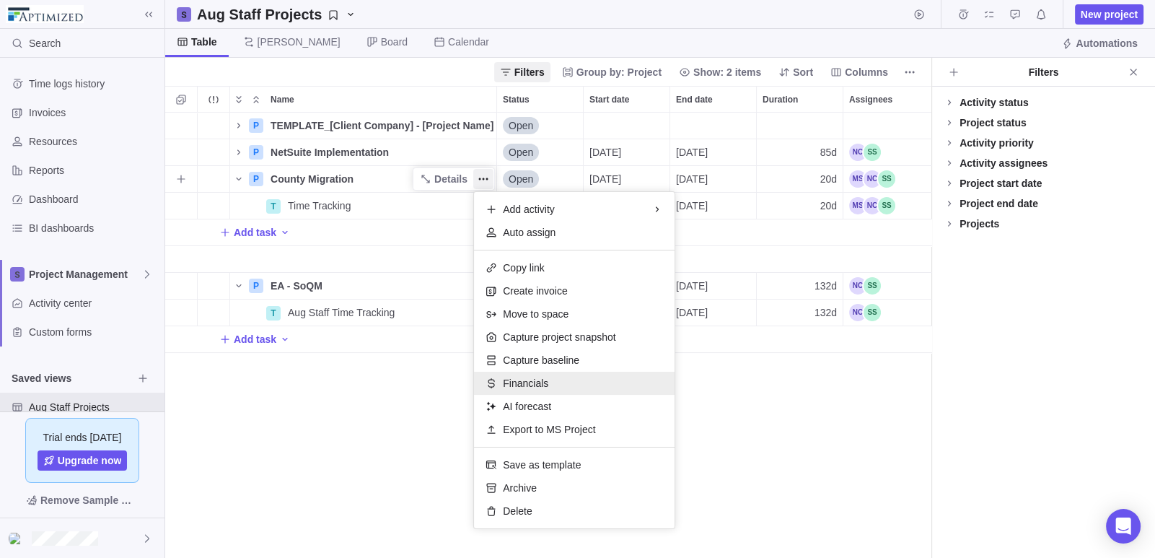
click at [529, 380] on span "Financials" at bounding box center [525, 383] width 45 height 14
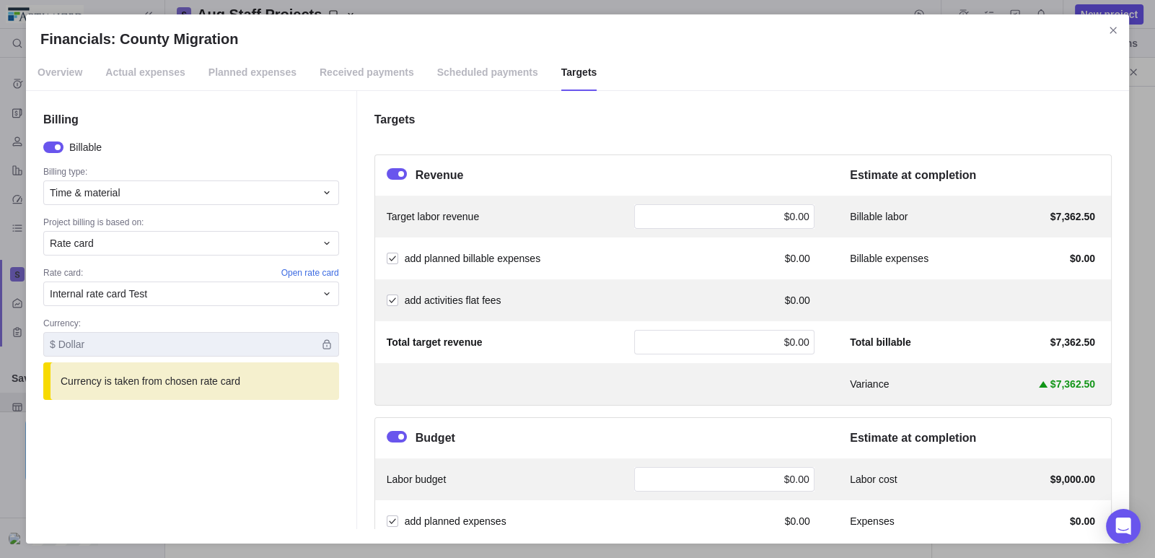
click at [65, 71] on span "Overview" at bounding box center [60, 73] width 45 height 36
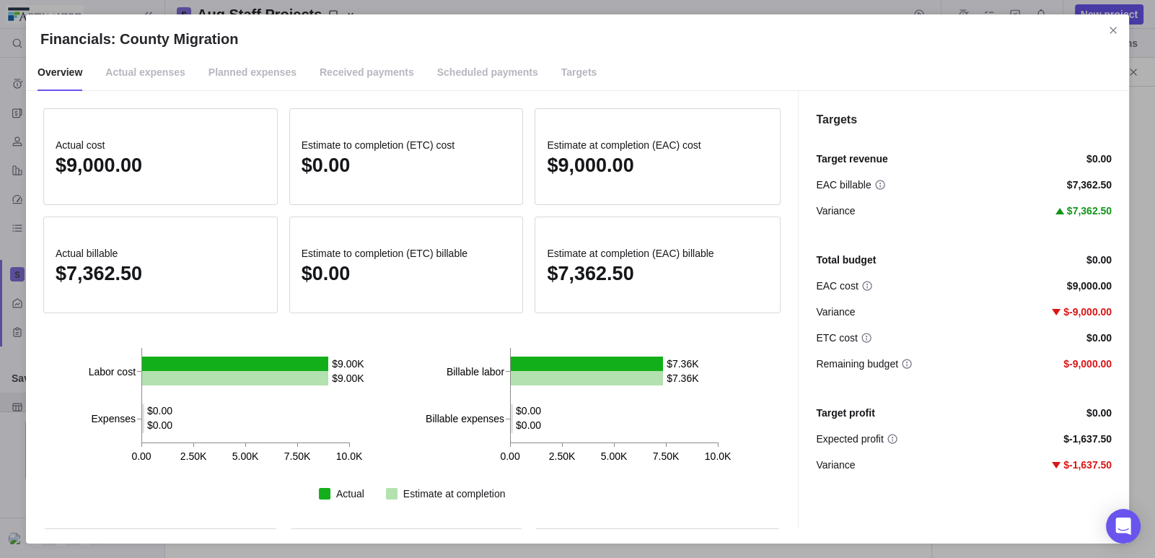
click at [561, 74] on span "Targets" at bounding box center [579, 73] width 36 height 36
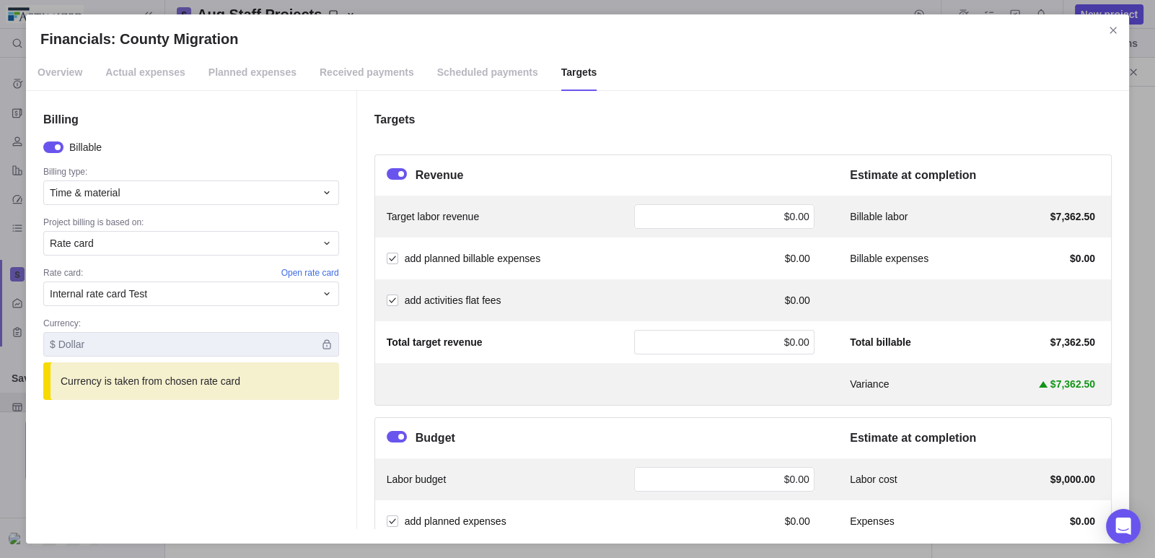
click at [53, 67] on span "Overview" at bounding box center [60, 73] width 45 height 36
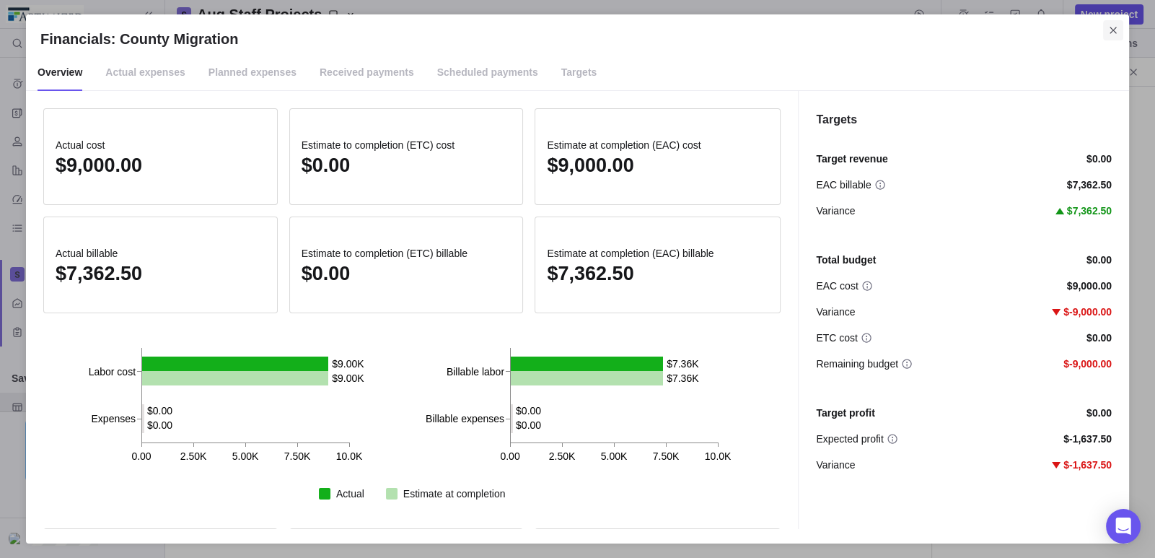
click at [1115, 32] on icon "Close" at bounding box center [1113, 30] width 6 height 6
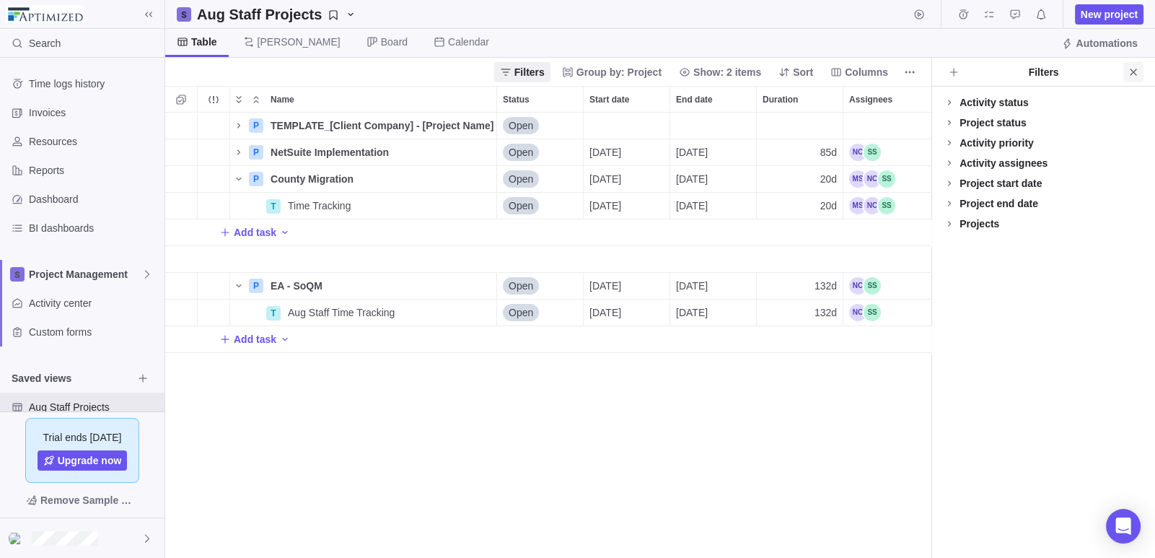
click at [1133, 70] on icon "Close" at bounding box center [1134, 72] width 12 height 12
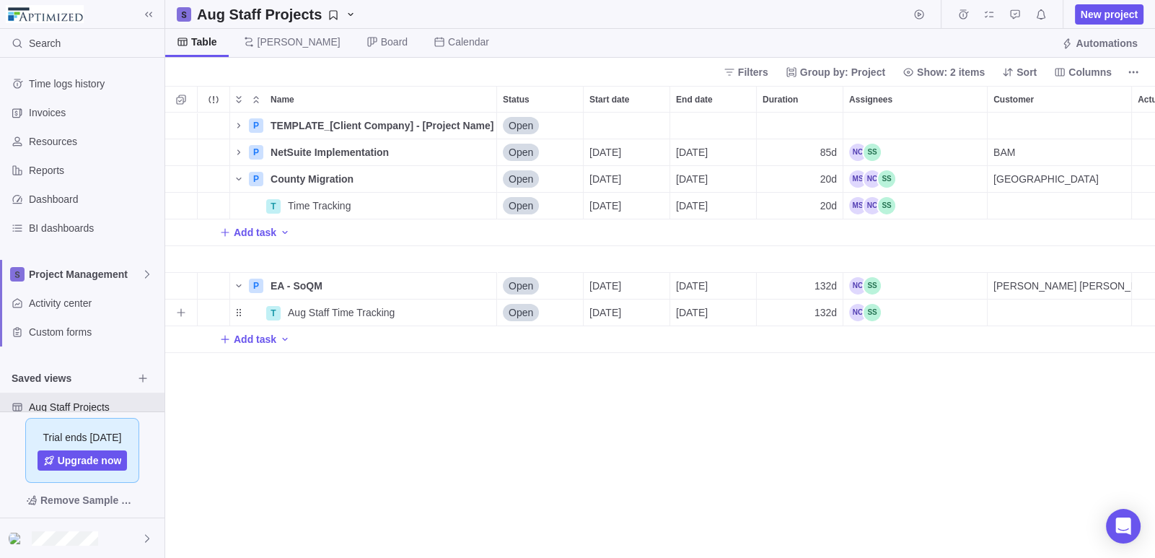
click at [898, 312] on div "Assignees" at bounding box center [916, 312] width 144 height 26
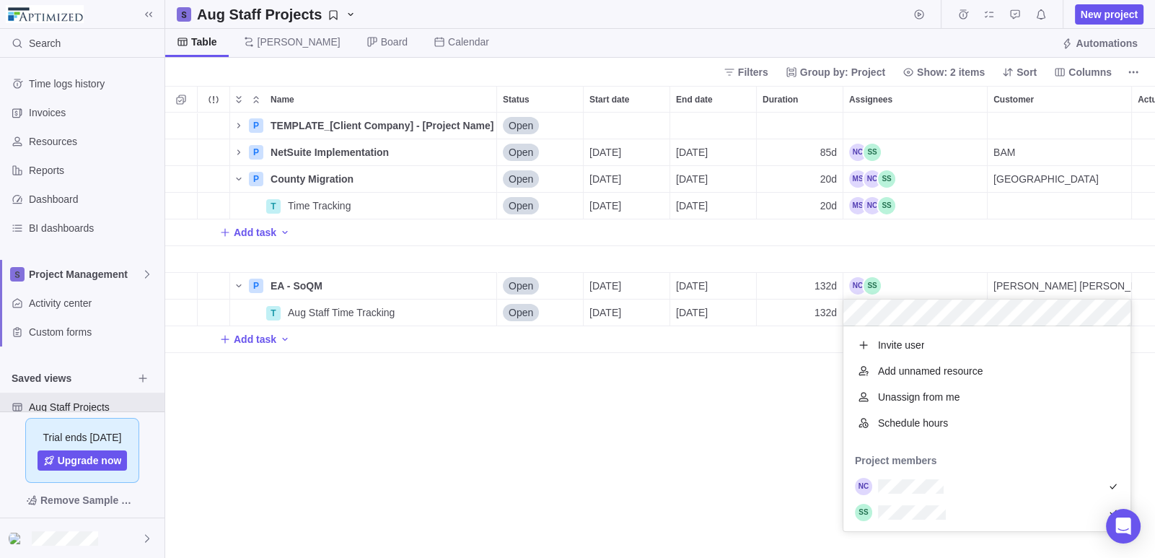
scroll to position [194, 276]
click at [742, 375] on div "P TEMPLATE_[Client Company] - [Project Name] Details Open P NetSuite Implementa…" at bounding box center [660, 336] width 990 height 446
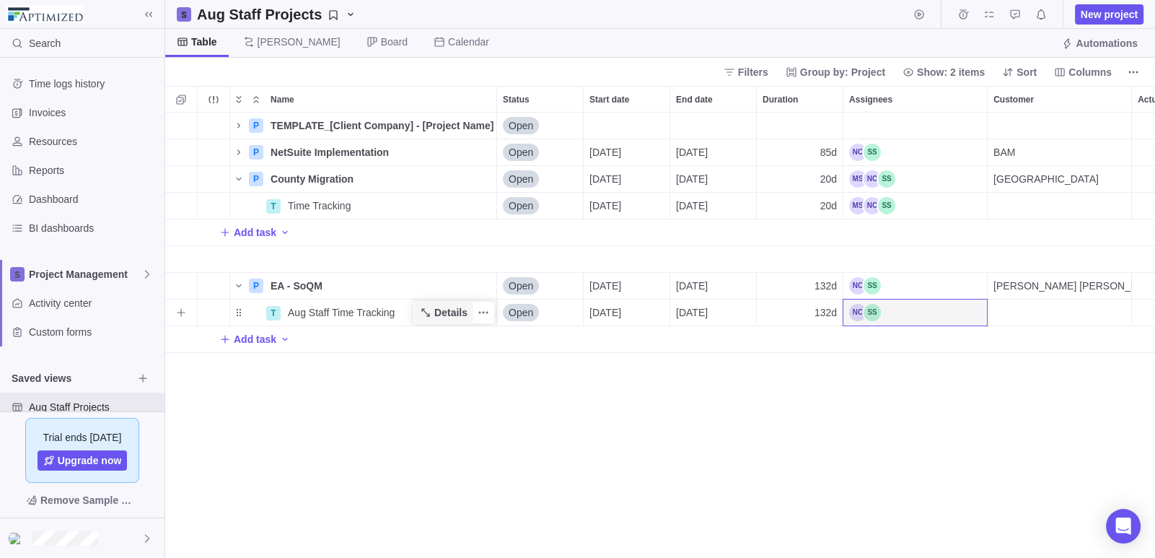
click at [453, 311] on span "Details" at bounding box center [450, 312] width 33 height 14
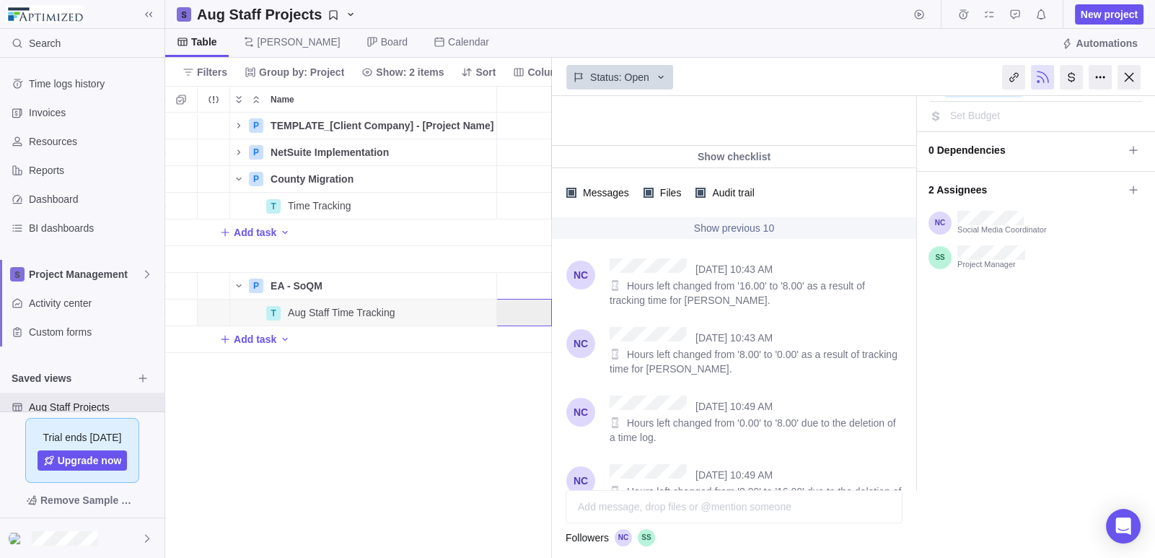
scroll to position [216, 0]
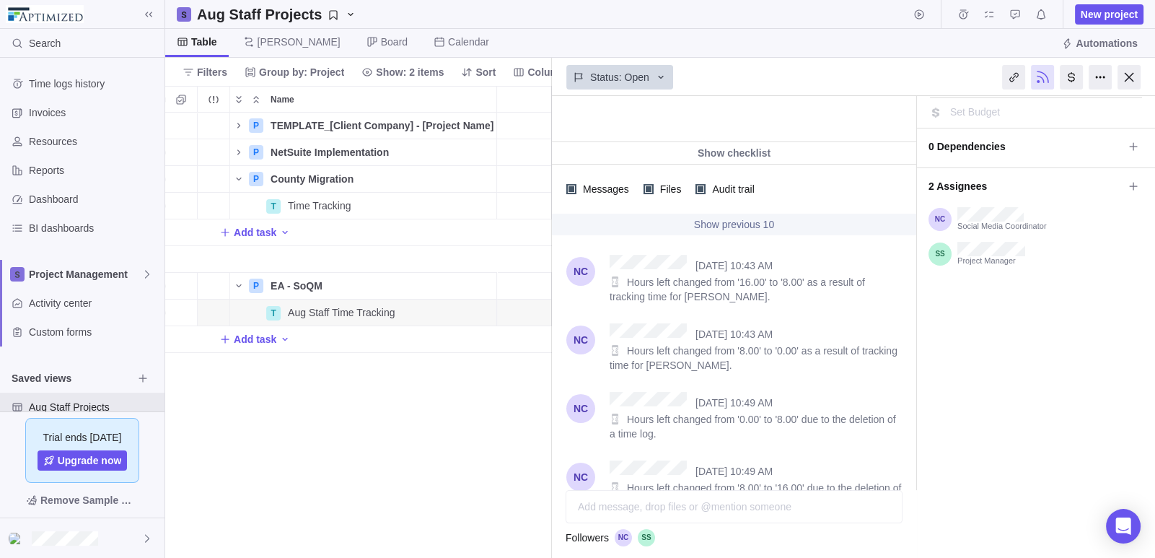
click at [943, 179] on span "2 Assignees" at bounding box center [1026, 186] width 195 height 25
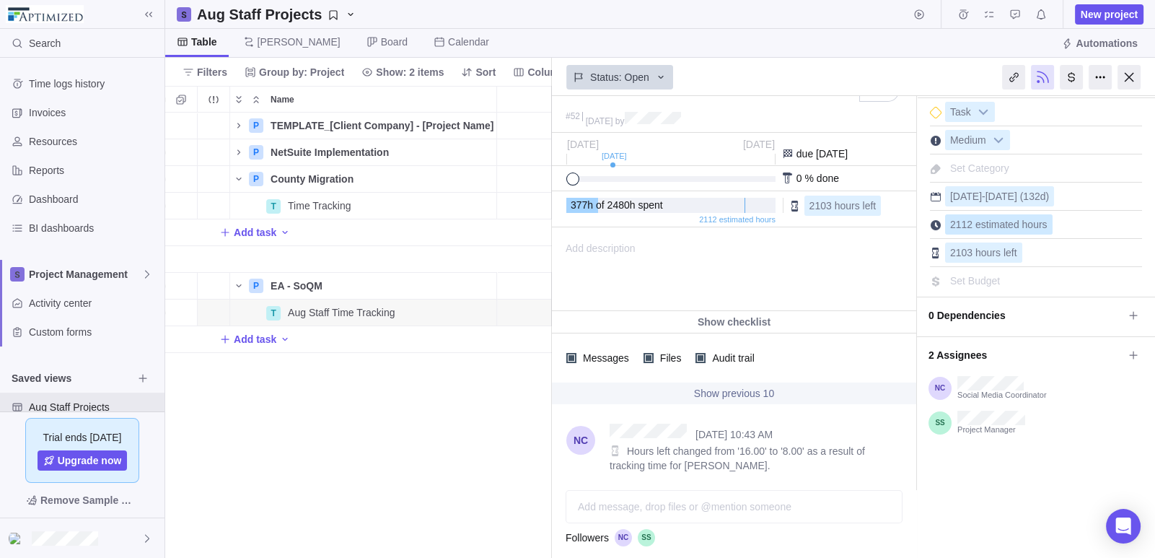
scroll to position [0, 0]
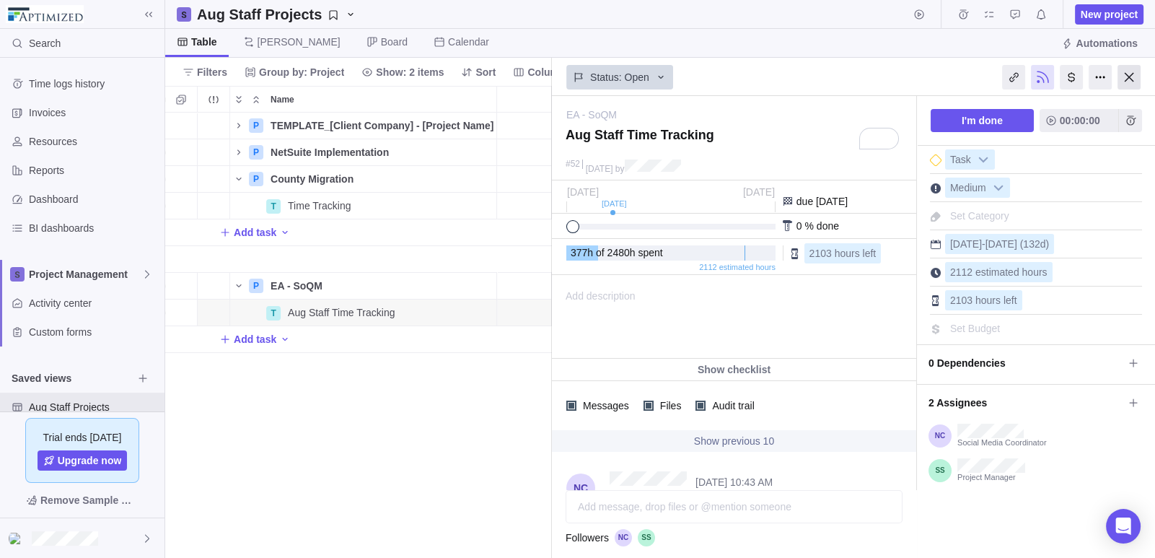
click at [1126, 67] on div at bounding box center [1129, 77] width 23 height 25
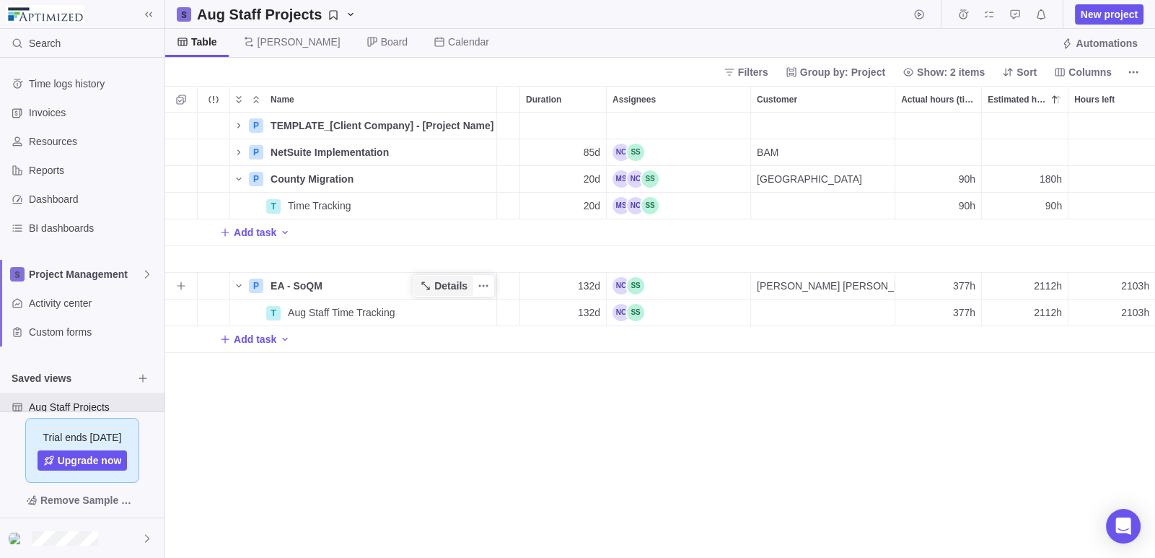
click at [442, 282] on span "Details" at bounding box center [450, 286] width 33 height 14
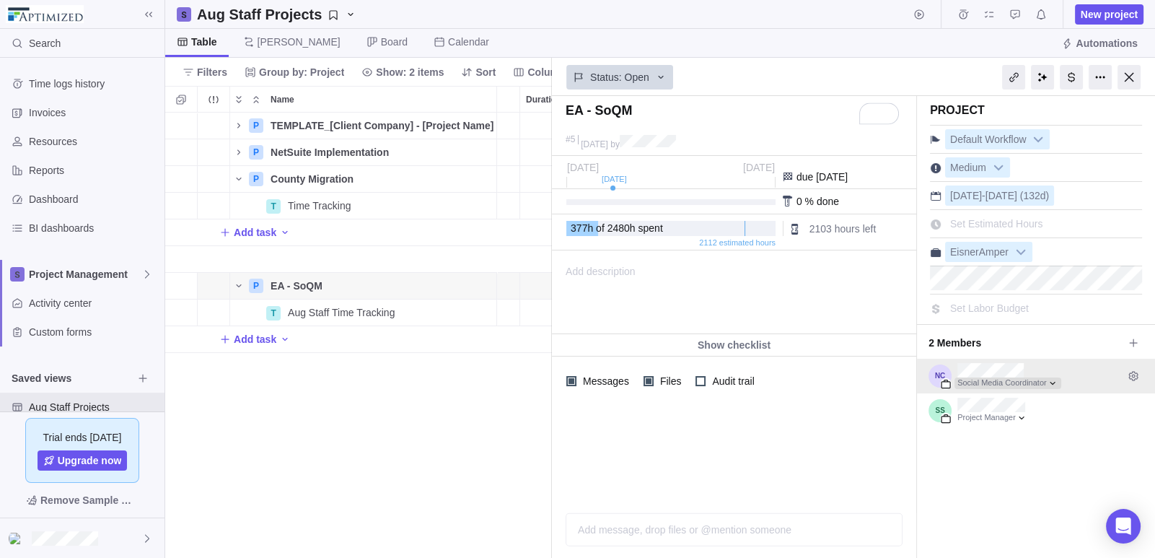
click at [1054, 380] on div at bounding box center [1008, 383] width 107 height 12
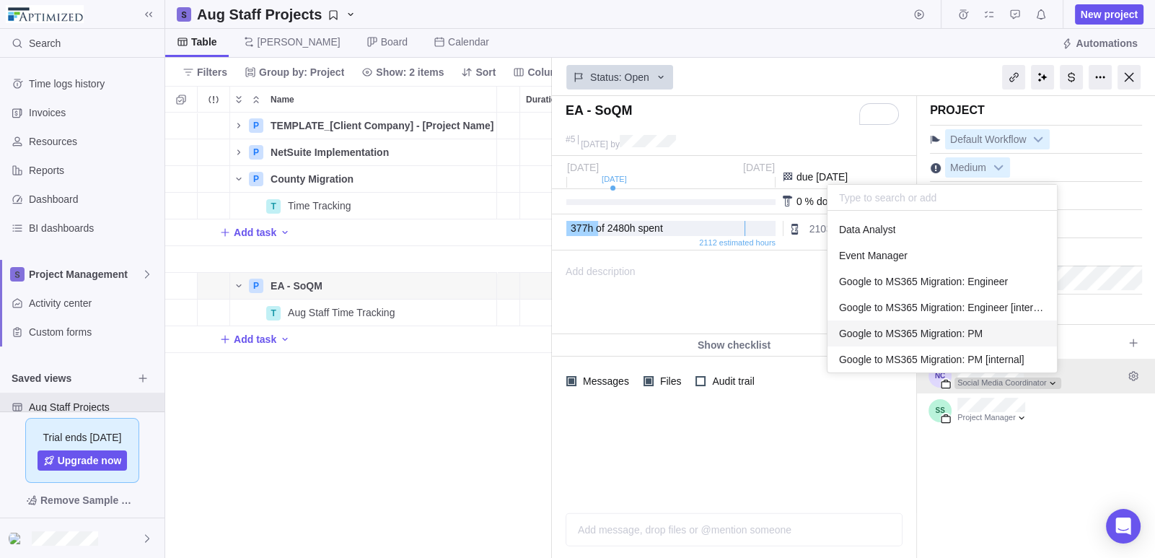
click at [969, 332] on span "Google to MS365 Migration: PM" at bounding box center [911, 333] width 144 height 14
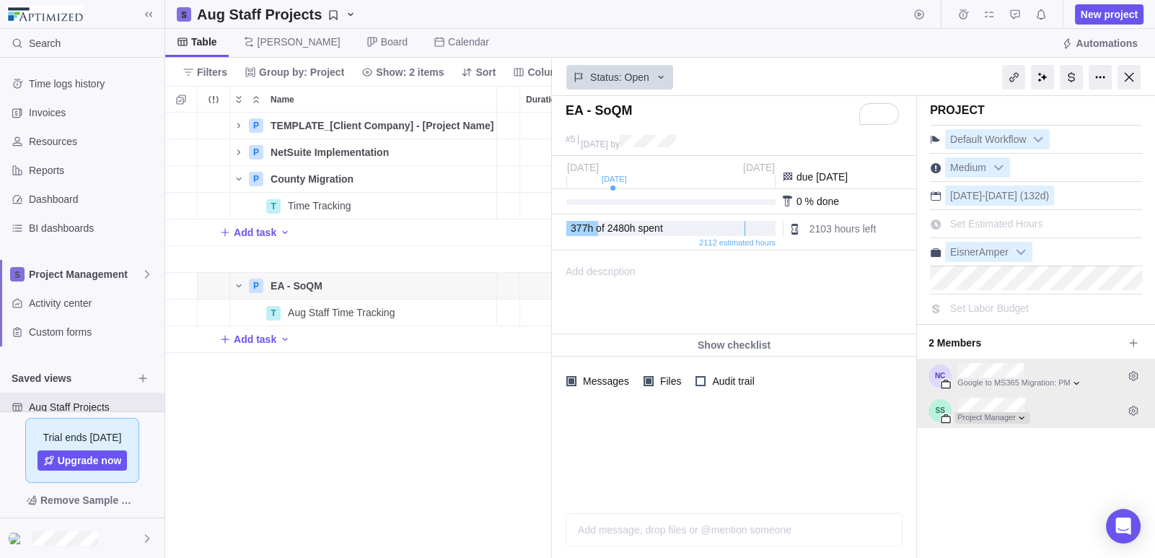
click at [1020, 414] on div at bounding box center [993, 418] width 76 height 12
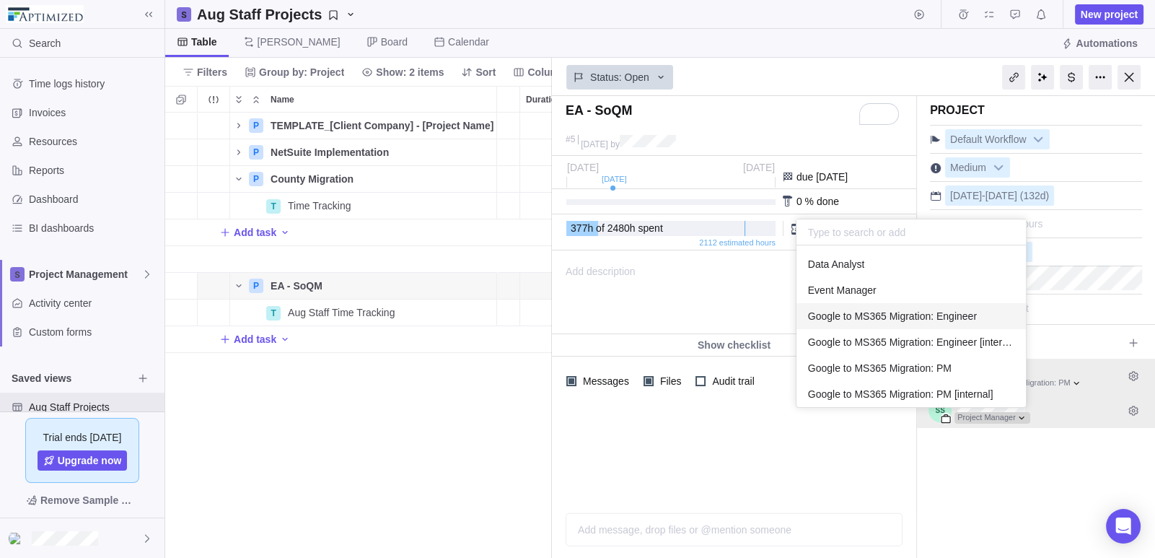
click at [940, 312] on span "Google to MS365 Migration: Engineer" at bounding box center [892, 316] width 169 height 14
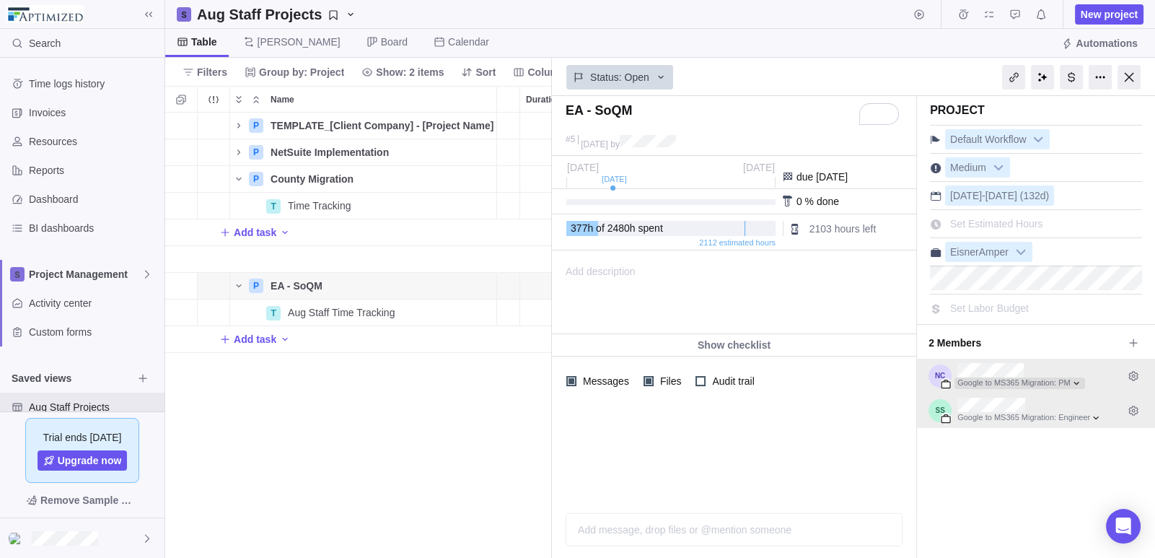
click at [1081, 380] on div at bounding box center [1020, 383] width 131 height 12
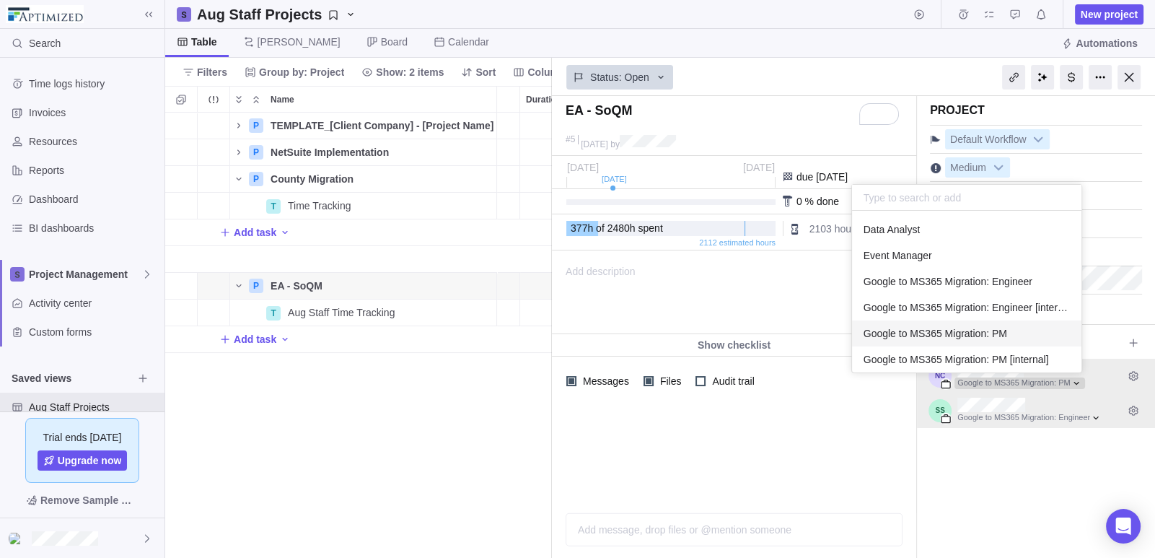
scroll to position [151, 219]
click at [1012, 282] on span "Google to MS365 Migration: Engineer" at bounding box center [948, 281] width 169 height 14
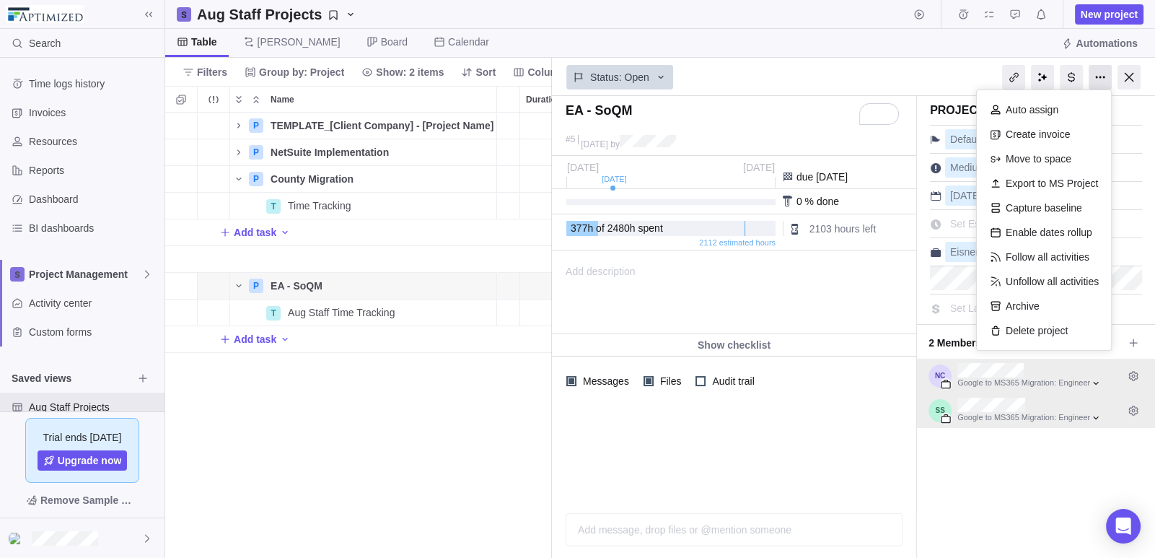
click at [1104, 70] on div at bounding box center [1100, 77] width 23 height 25
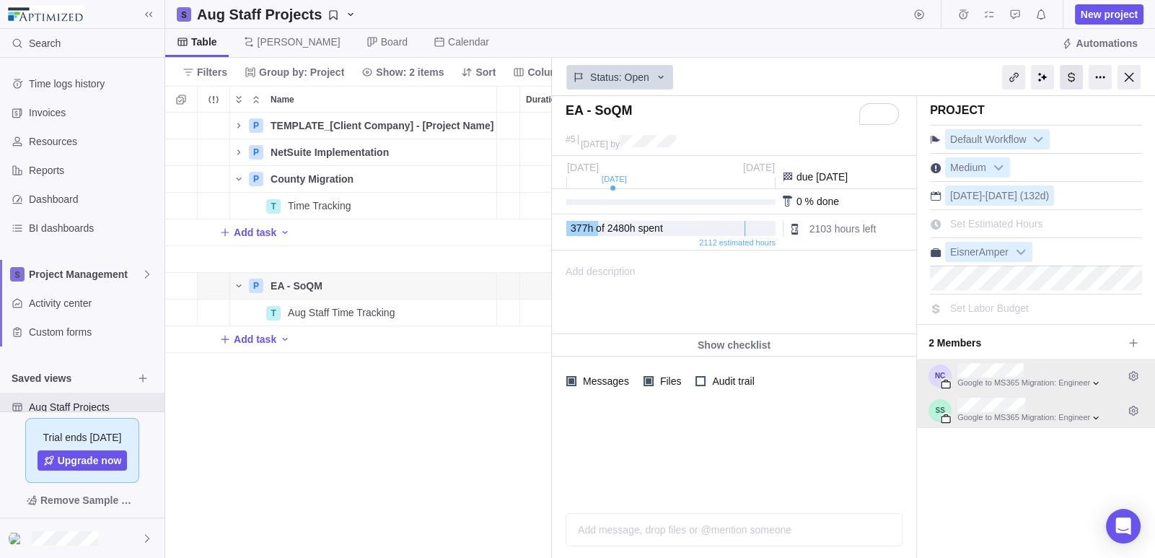
click at [1068, 71] on div at bounding box center [1071, 77] width 23 height 25
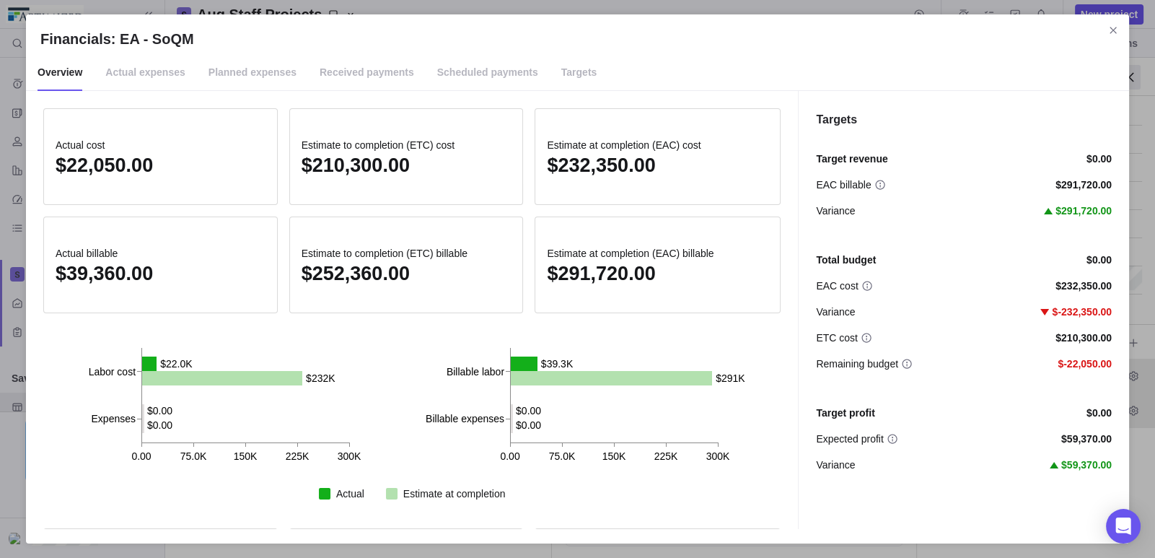
click at [561, 71] on span "Targets" at bounding box center [579, 73] width 36 height 36
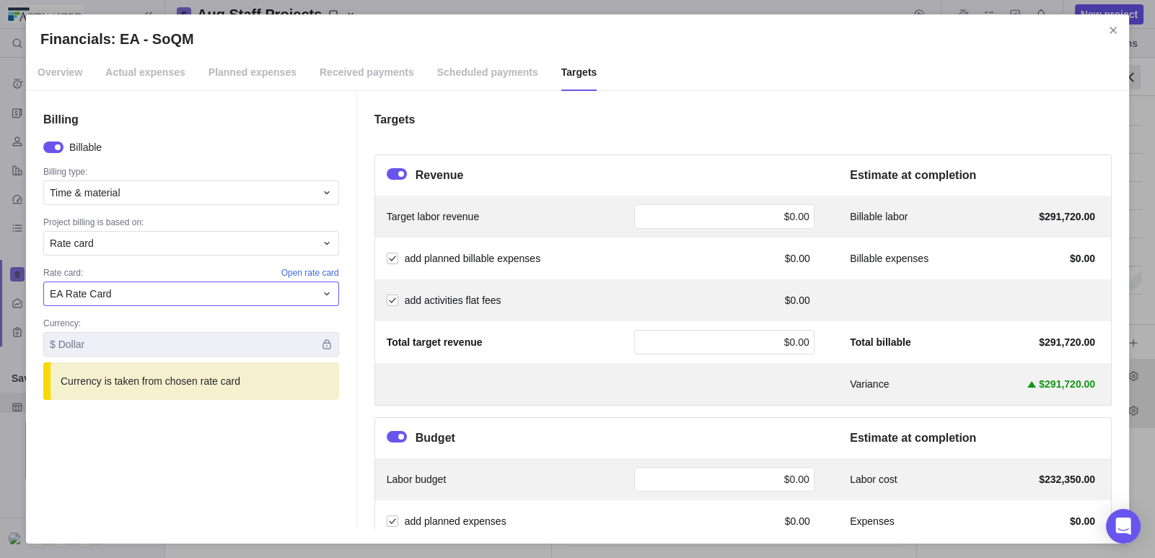
click at [268, 294] on div "EA Rate Card" at bounding box center [183, 293] width 266 height 14
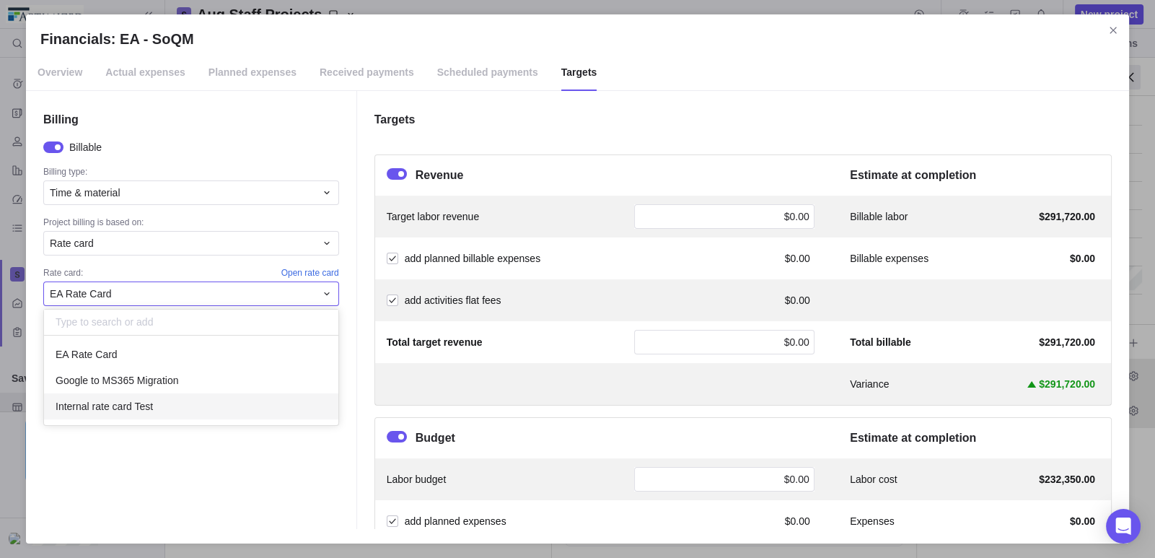
click at [143, 403] on span "Internal rate card Test" at bounding box center [104, 406] width 97 height 14
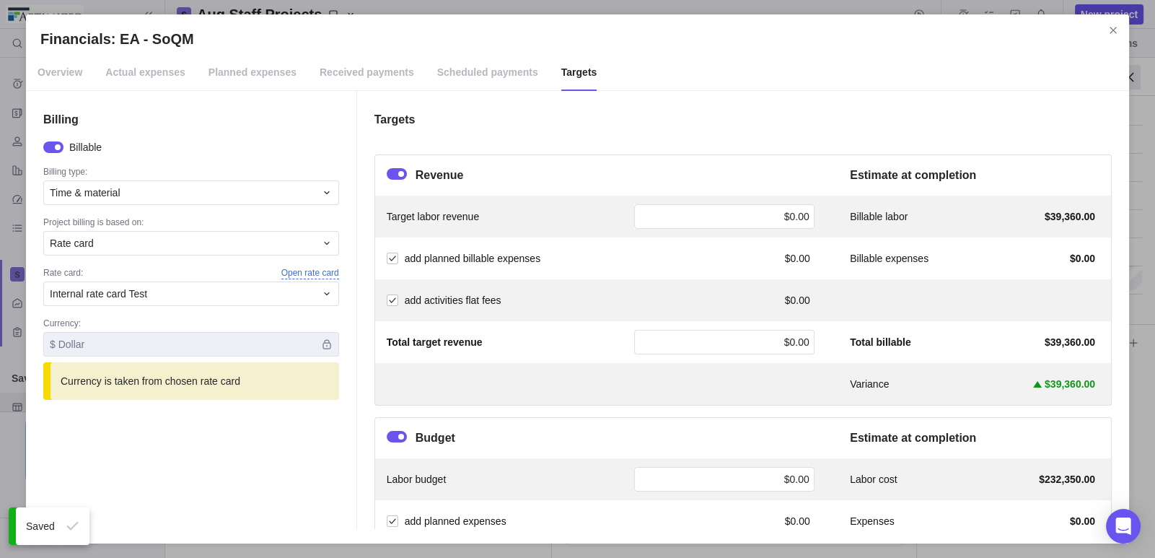
click at [321, 268] on span "Open rate card" at bounding box center [310, 273] width 58 height 12
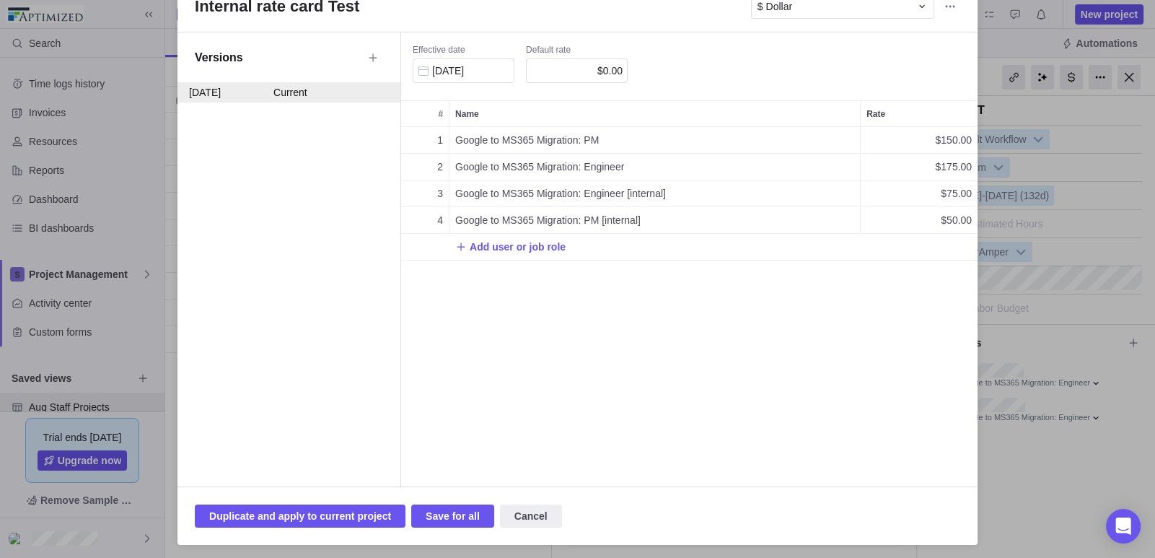
scroll to position [120, 0]
click at [426, 515] on span "Save for all" at bounding box center [453, 515] width 54 height 17
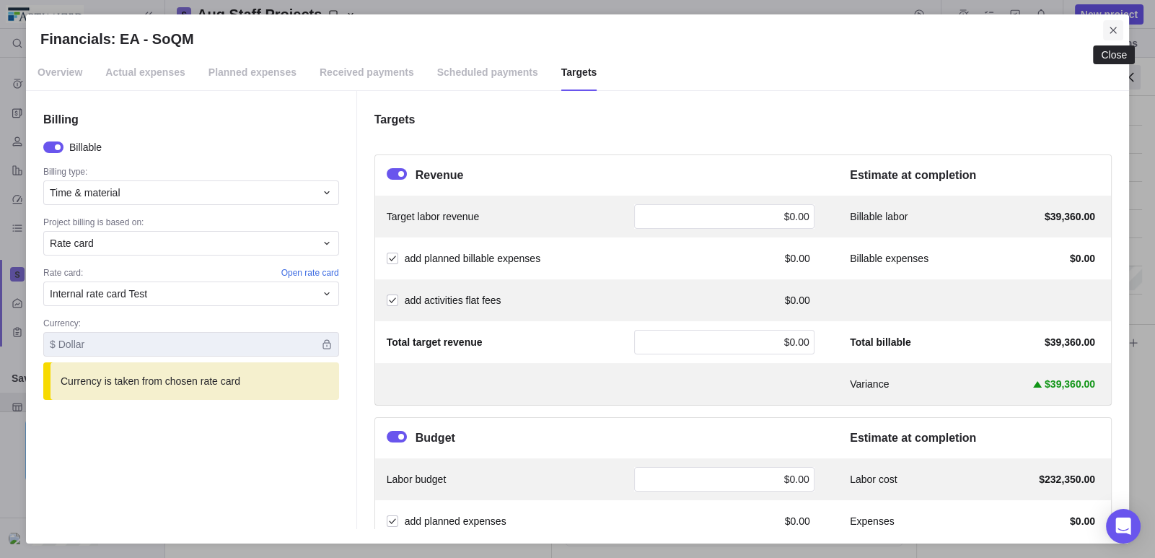
click at [1111, 32] on icon "Close" at bounding box center [1113, 30] width 6 height 6
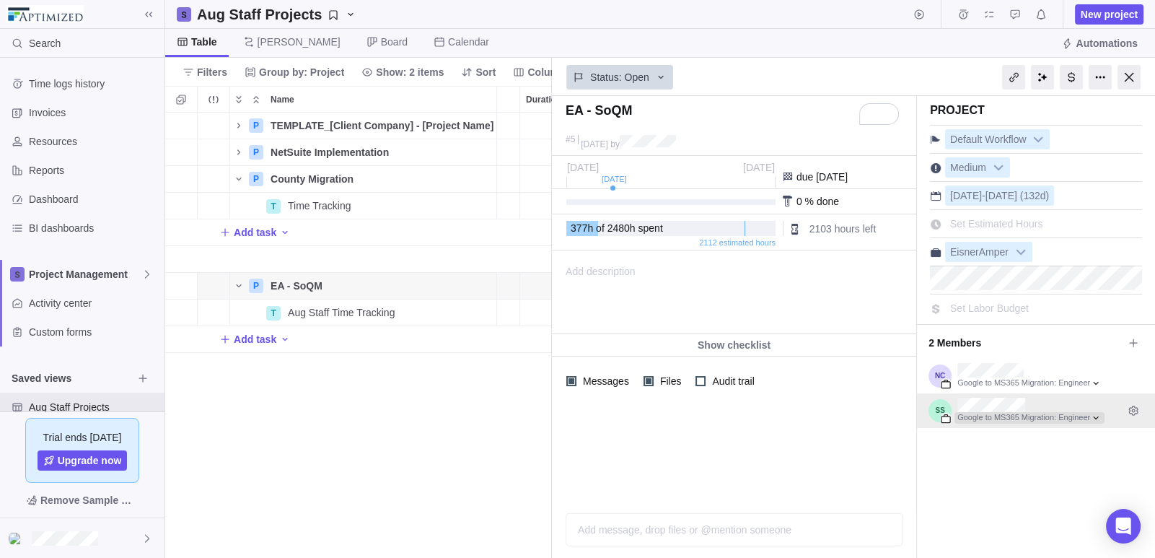
click at [1096, 417] on div at bounding box center [1030, 418] width 150 height 12
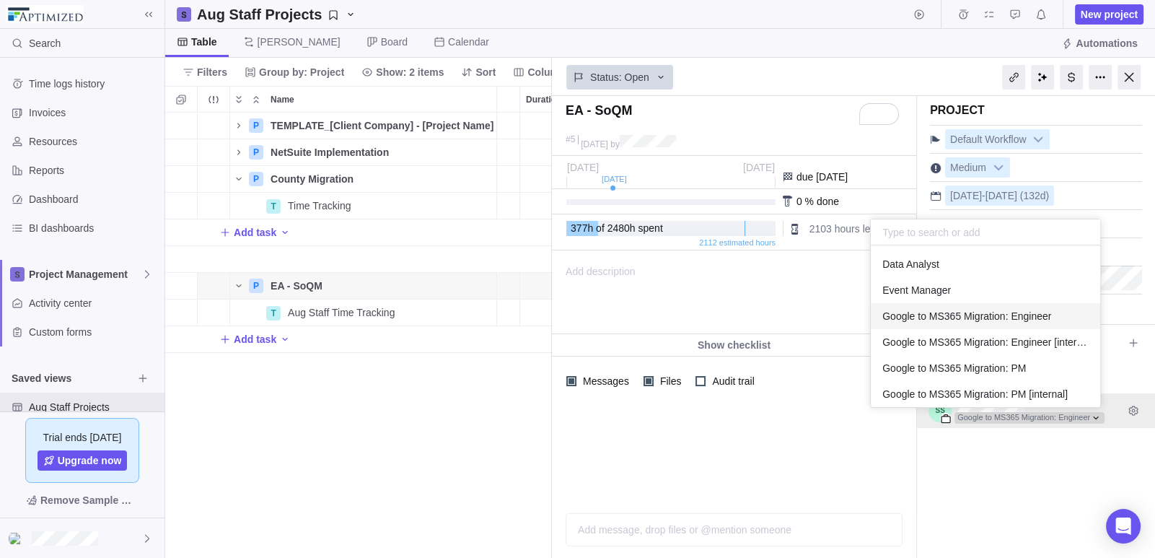
scroll to position [151, 219]
click at [1039, 359] on div "Google to MS365 Migration: PM" at bounding box center [985, 368] width 229 height 26
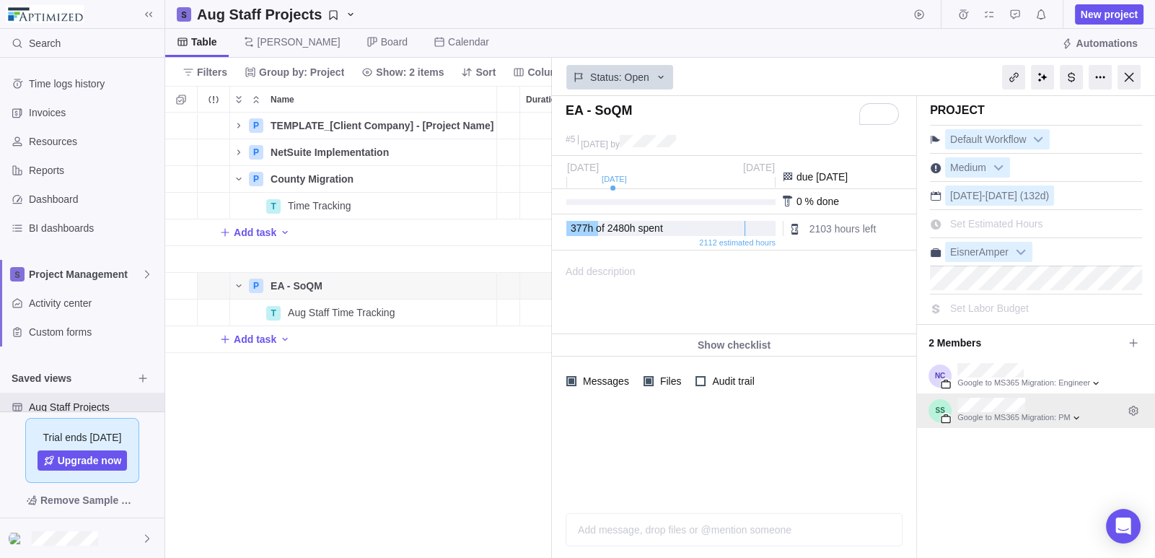
click at [1012, 484] on div "Project Default Workflow Medium [DATE] - [DATE] (132d) Set Estimated Hours Eisn…" at bounding box center [1036, 327] width 238 height 462
